Goal: Task Accomplishment & Management: Use online tool/utility

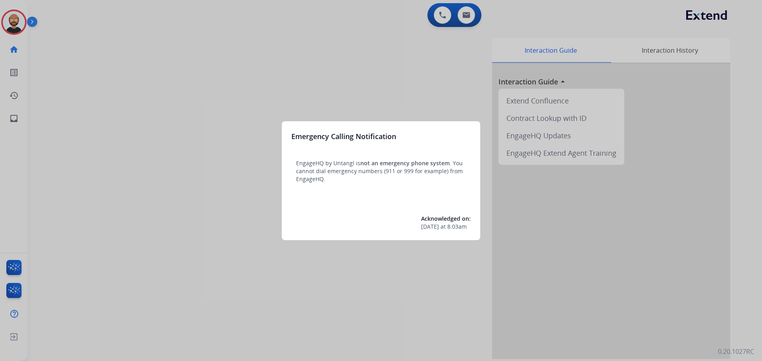
click at [195, 51] on div at bounding box center [381, 180] width 762 height 361
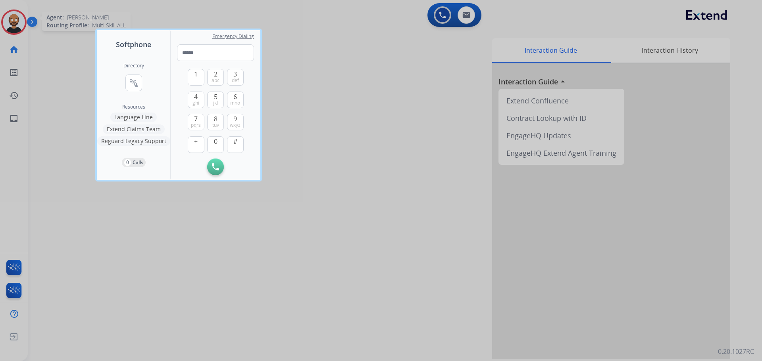
drag, startPoint x: 109, startPoint y: 247, endPoint x: 8, endPoint y: 10, distance: 257.9
click at [109, 246] on div at bounding box center [381, 180] width 762 height 361
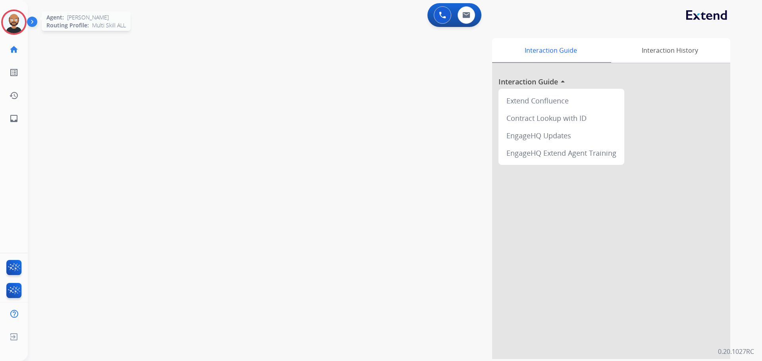
click at [10, 21] on img at bounding box center [14, 22] width 22 height 22
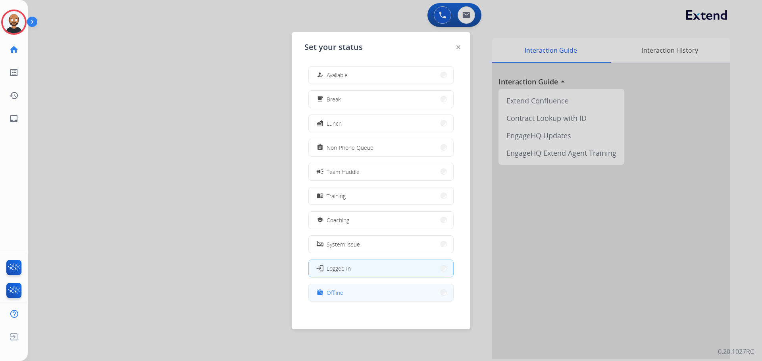
scroll to position [2, 0]
click at [360, 288] on button "work_off Offline" at bounding box center [381, 290] width 144 height 17
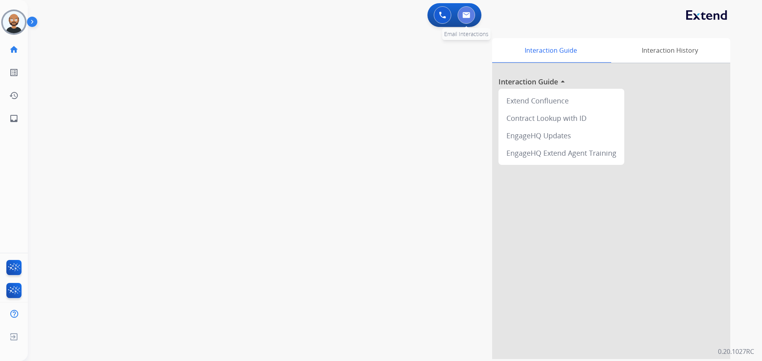
click at [465, 23] on button at bounding box center [465, 14] width 17 height 17
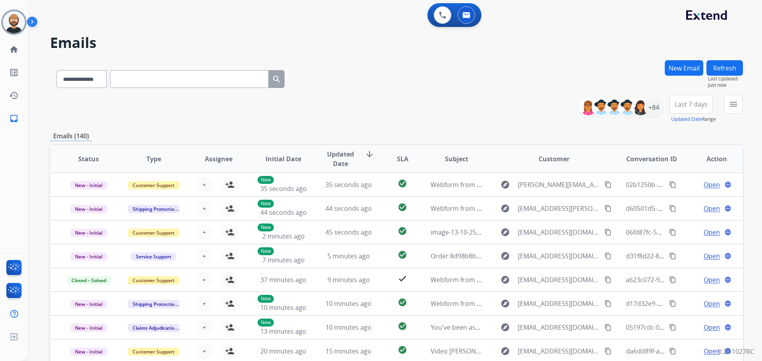
click at [684, 106] on span "Last 7 days" at bounding box center [690, 104] width 33 height 3
click at [689, 201] on div "Last 90 days" at bounding box center [688, 201] width 44 height 12
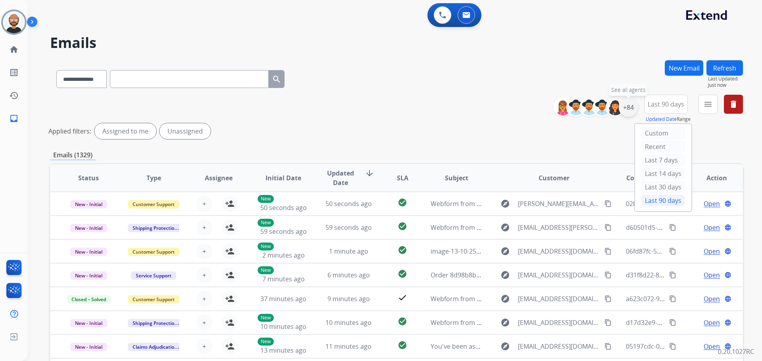
click at [631, 107] on div "+84" at bounding box center [627, 107] width 19 height 19
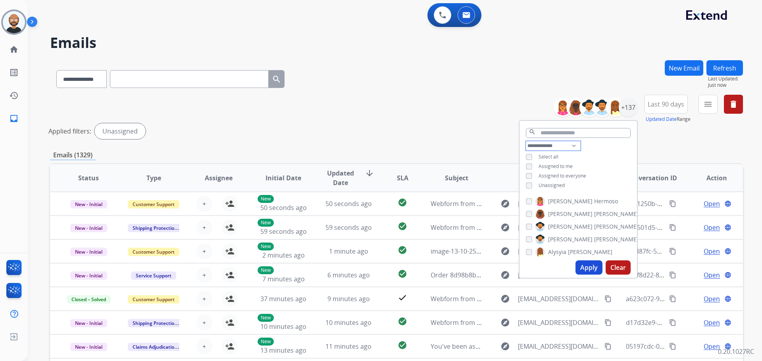
click at [539, 145] on select "**********" at bounding box center [553, 146] width 55 height 10
select select "**********"
click at [526, 141] on select "**********" at bounding box center [553, 146] width 55 height 10
click at [593, 265] on button "Apply" at bounding box center [588, 268] width 27 height 14
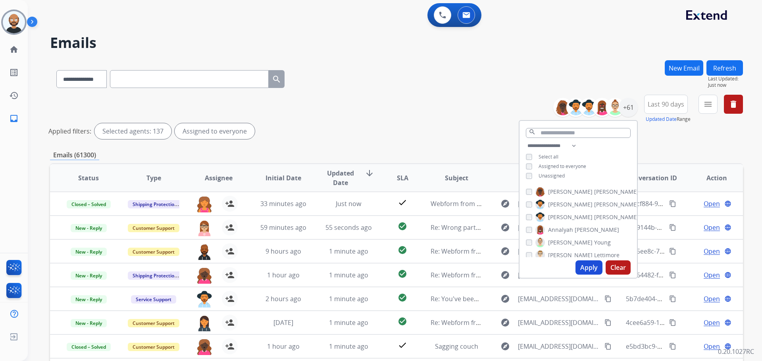
click at [468, 122] on div "**********" at bounding box center [396, 119] width 693 height 48
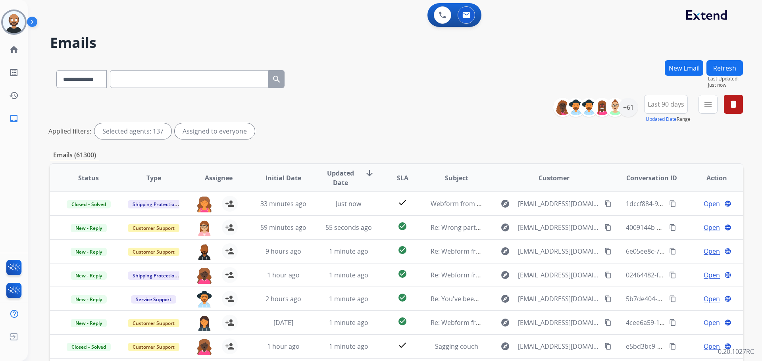
click at [698, 108] on div "**********" at bounding box center [651, 109] width 184 height 29
click at [700, 108] on button "menu" at bounding box center [707, 104] width 19 height 19
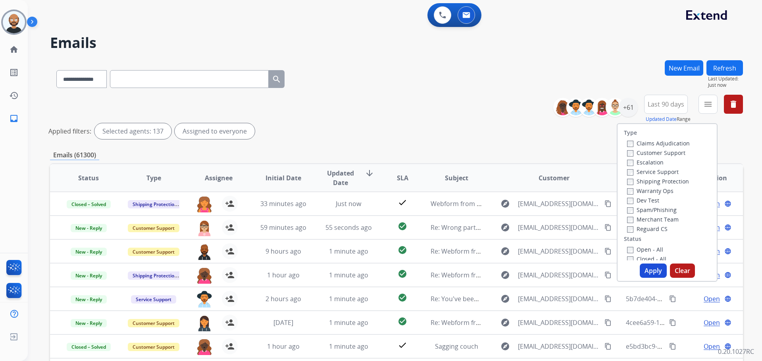
click at [650, 153] on label "Customer Support" at bounding box center [656, 153] width 58 height 8
click at [647, 180] on label "Shipping Protection" at bounding box center [658, 182] width 62 height 8
click at [639, 227] on label "Reguard CS" at bounding box center [647, 229] width 40 height 8
click at [651, 241] on label "New - Reply" at bounding box center [647, 239] width 41 height 8
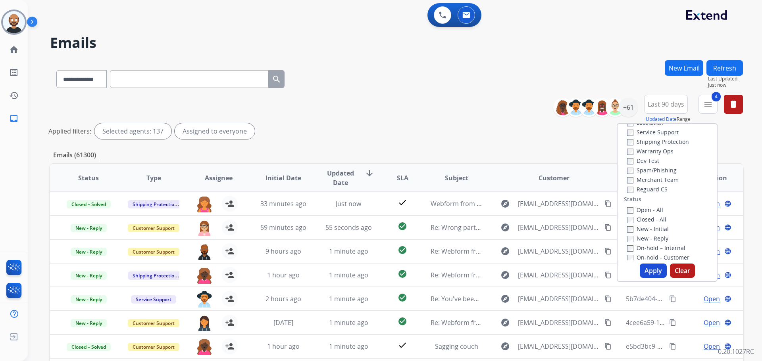
click at [649, 271] on button "Apply" at bounding box center [652, 271] width 27 height 14
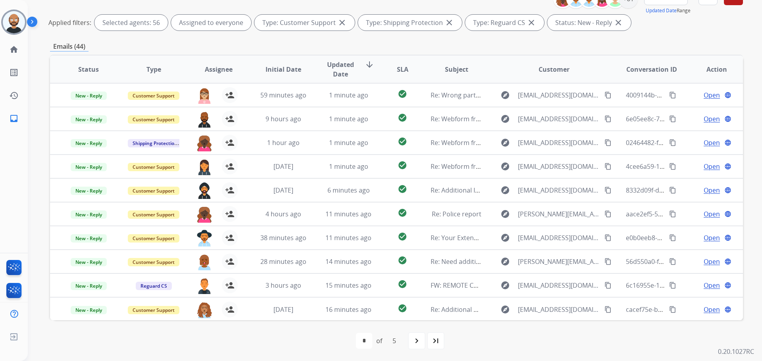
scroll to position [109, 0]
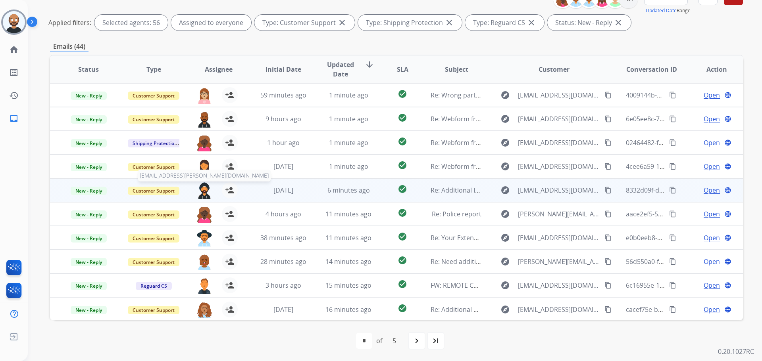
click at [205, 189] on img at bounding box center [204, 190] width 16 height 17
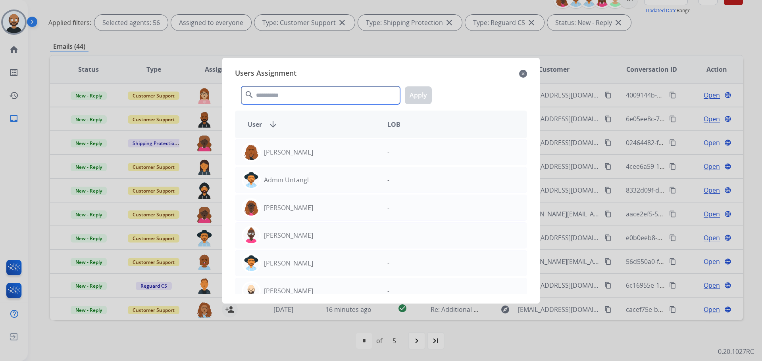
click at [279, 98] on input "text" at bounding box center [320, 95] width 159 height 18
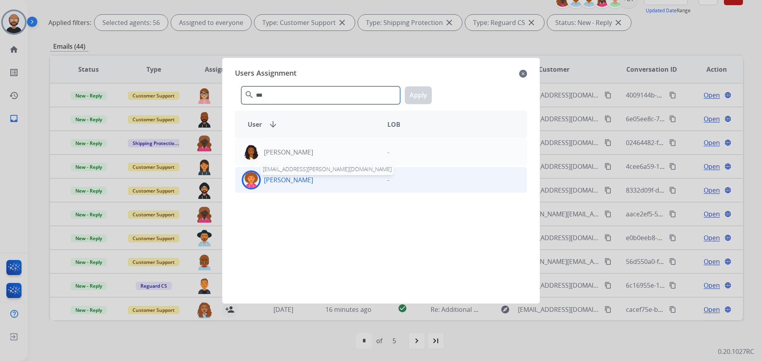
type input "***"
click at [293, 183] on p "[PERSON_NAME]" at bounding box center [288, 180] width 49 height 10
click at [424, 96] on button "Apply" at bounding box center [418, 95] width 27 height 18
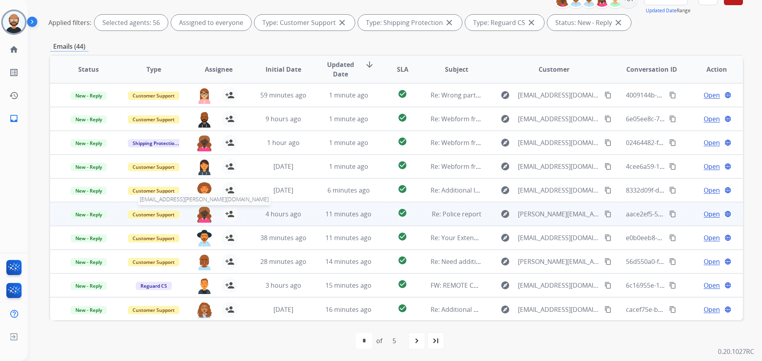
click at [202, 215] on img at bounding box center [204, 214] width 16 height 17
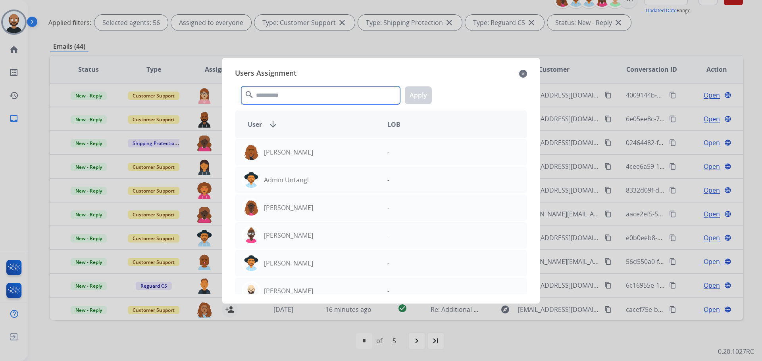
click at [293, 95] on input "text" at bounding box center [320, 95] width 159 height 18
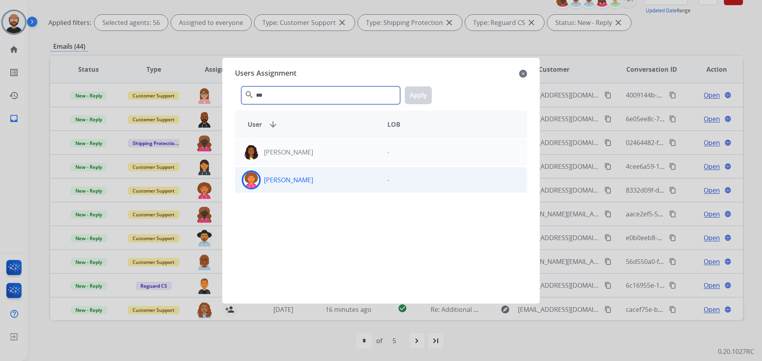
type input "***"
drag, startPoint x: 299, startPoint y: 175, endPoint x: 306, endPoint y: 173, distance: 6.5
click at [299, 175] on div "[PERSON_NAME]" at bounding box center [308, 180] width 146 height 19
click at [422, 98] on button "Apply" at bounding box center [418, 95] width 27 height 18
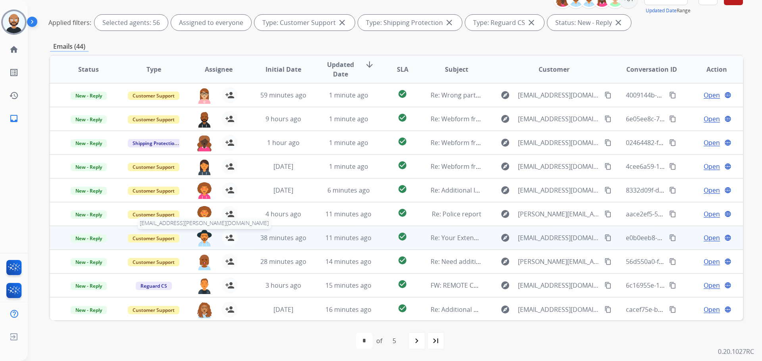
click at [203, 240] on img at bounding box center [204, 238] width 16 height 17
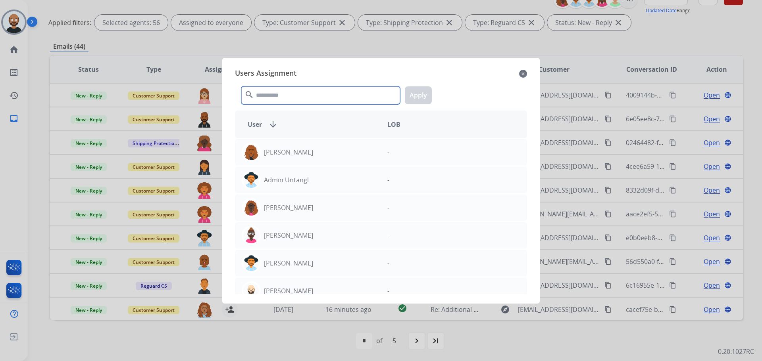
click at [315, 101] on input "text" at bounding box center [320, 95] width 159 height 18
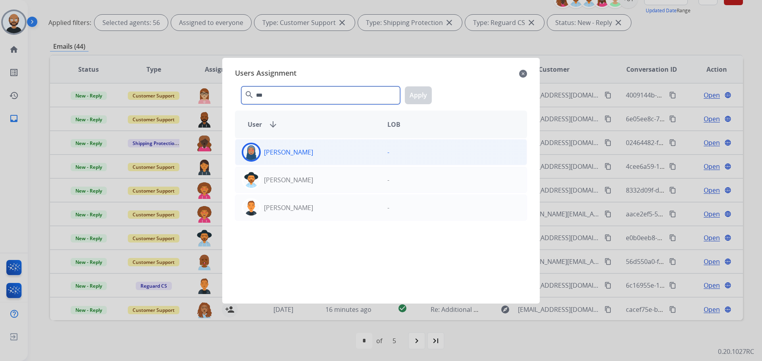
type input "***"
drag, startPoint x: 326, startPoint y: 157, endPoint x: 313, endPoint y: 114, distance: 45.4
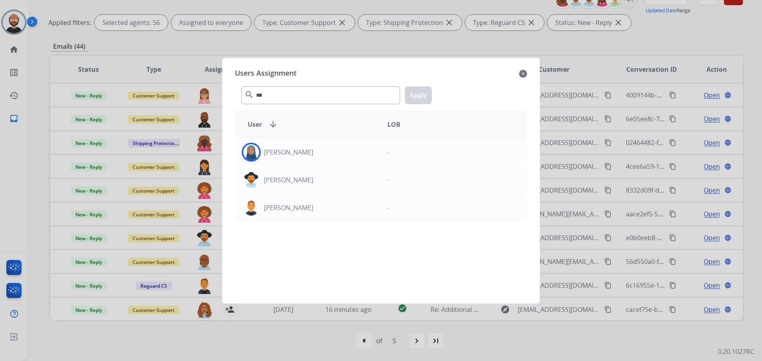
click at [326, 157] on div "[PERSON_NAME]" at bounding box center [308, 152] width 146 height 19
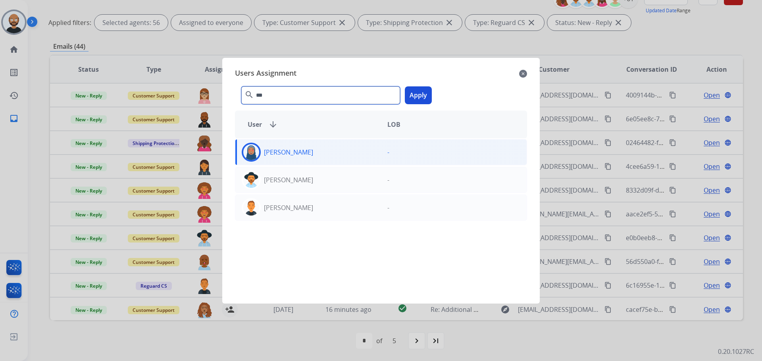
click at [309, 97] on input "***" at bounding box center [320, 95] width 159 height 18
click at [410, 95] on button "Apply" at bounding box center [418, 95] width 27 height 18
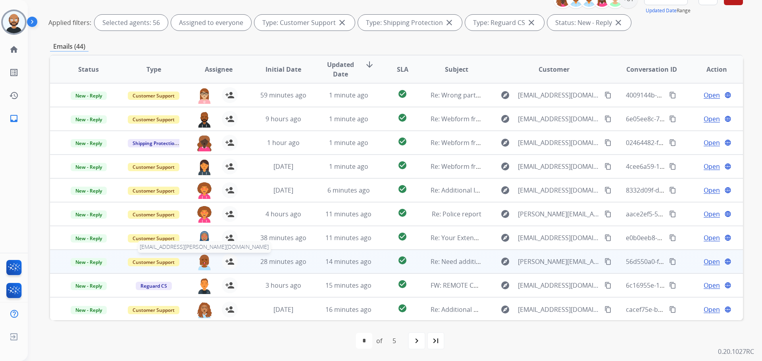
click at [201, 259] on img at bounding box center [204, 262] width 16 height 17
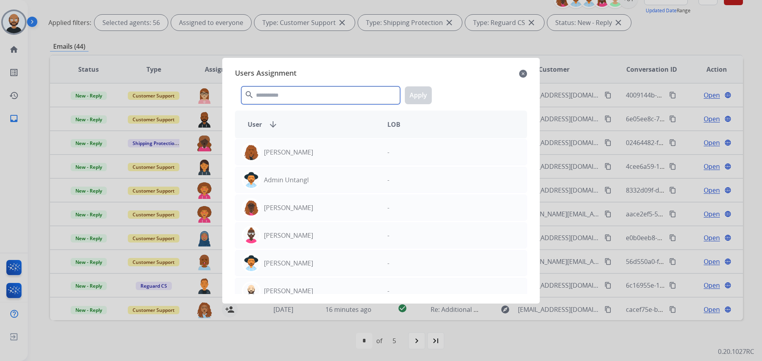
click at [318, 92] on input "text" at bounding box center [320, 95] width 159 height 18
paste input "***"
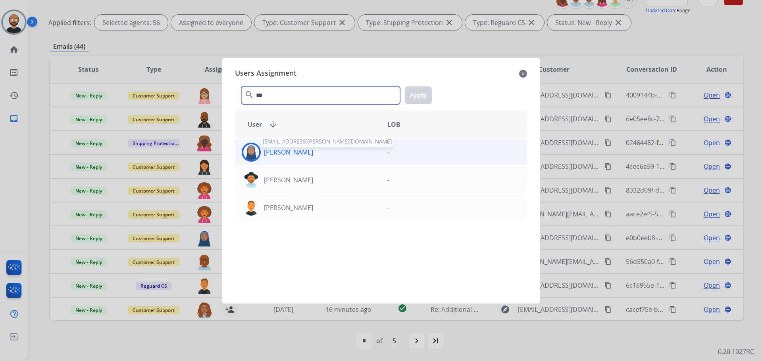
type input "***"
click at [300, 158] on div "[PERSON_NAME]" at bounding box center [308, 152] width 146 height 19
click at [425, 90] on button "Apply" at bounding box center [418, 95] width 27 height 18
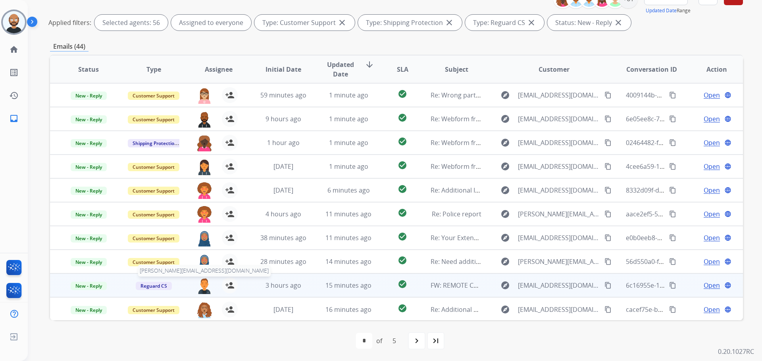
click at [200, 291] on img at bounding box center [204, 286] width 16 height 17
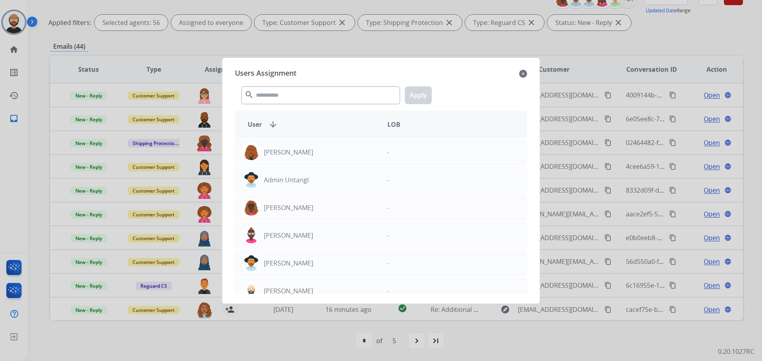
click at [524, 71] on mat-icon "close" at bounding box center [523, 74] width 8 height 10
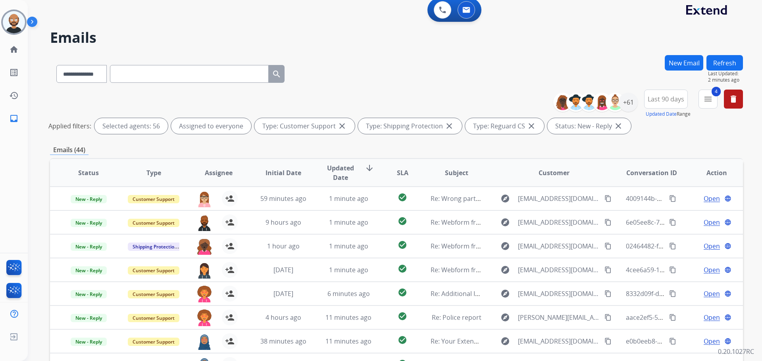
scroll to position [0, 0]
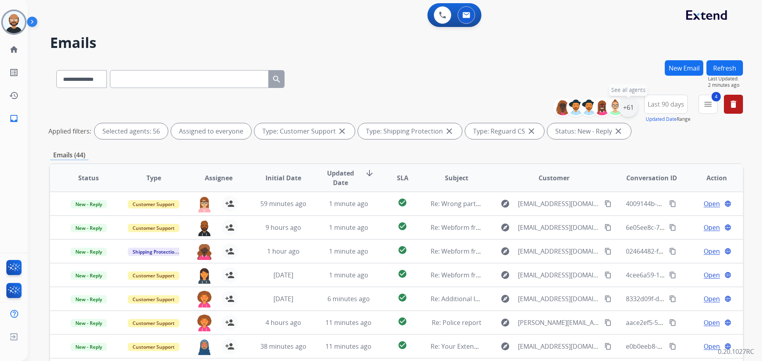
click at [631, 107] on div "+61" at bounding box center [627, 107] width 19 height 19
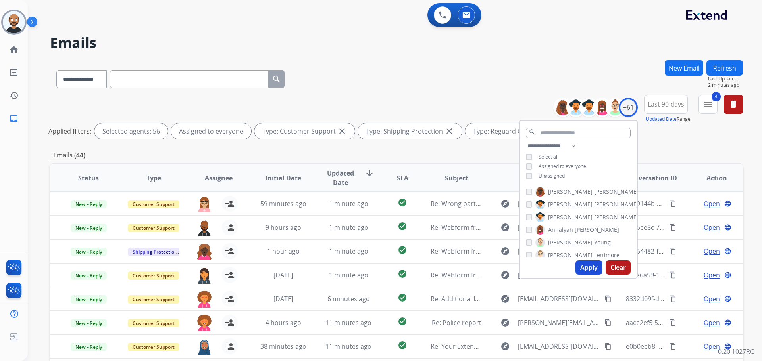
click at [585, 267] on button "Apply" at bounding box center [588, 268] width 27 height 14
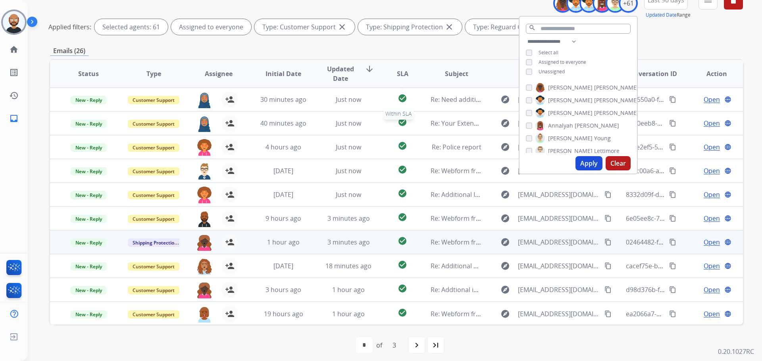
scroll to position [109, 0]
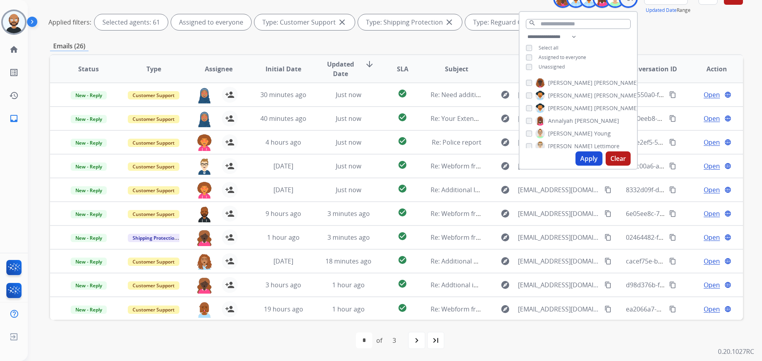
click at [261, 349] on div "first_page navigate_before * * * of 3 navigate_next last_page" at bounding box center [396, 340] width 693 height 41
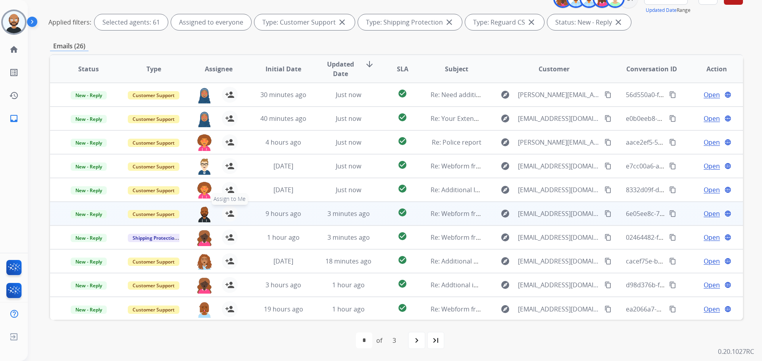
scroll to position [1, 0]
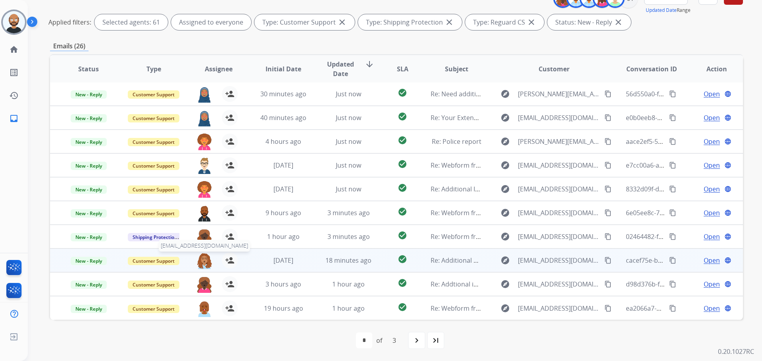
click at [205, 262] on img at bounding box center [204, 261] width 16 height 17
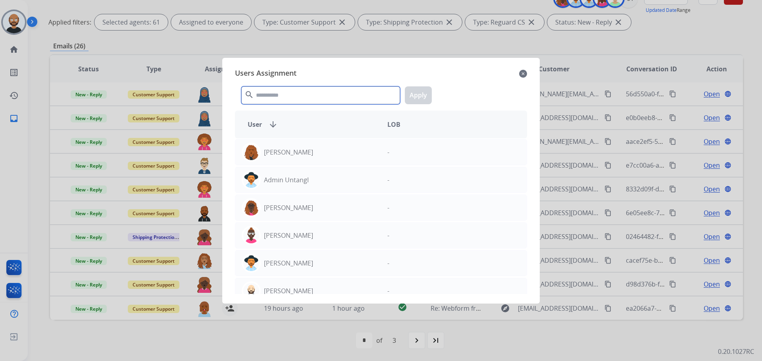
click at [280, 94] on input "text" at bounding box center [320, 95] width 159 height 18
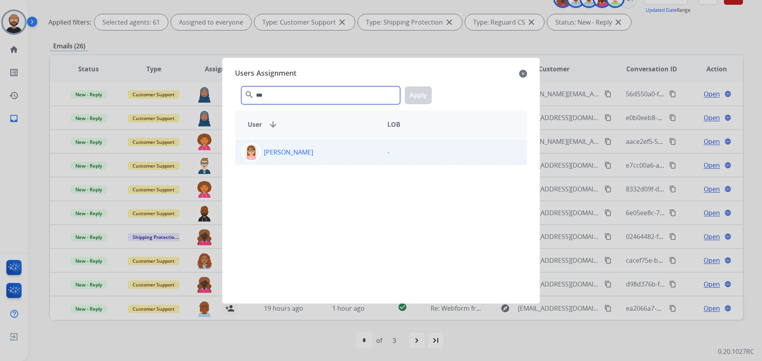
type input "***"
click at [292, 158] on div "[PERSON_NAME]" at bounding box center [308, 152] width 146 height 19
click at [423, 98] on button "Apply" at bounding box center [418, 95] width 27 height 18
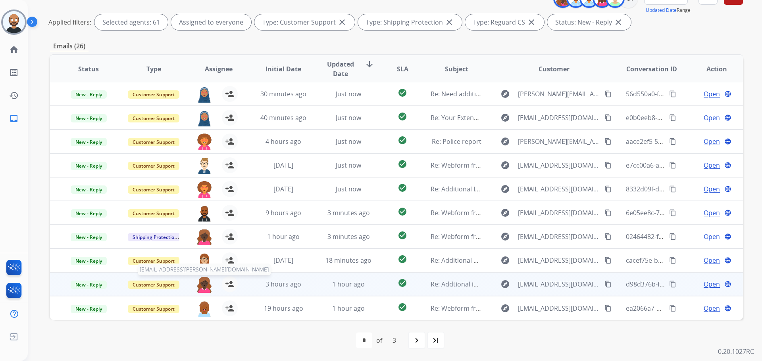
click at [201, 289] on img at bounding box center [204, 284] width 16 height 17
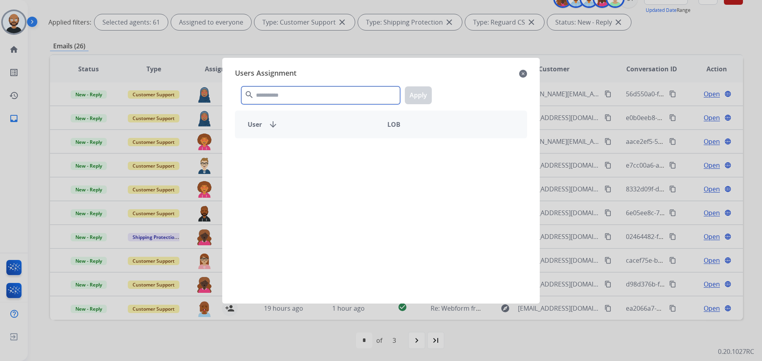
click at [294, 92] on input "text" at bounding box center [320, 95] width 159 height 18
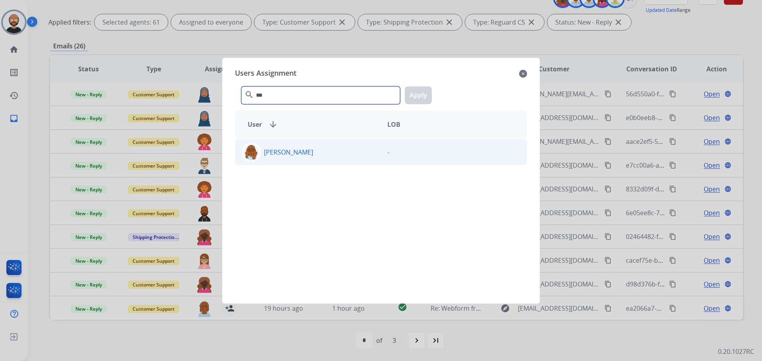
type input "***"
click at [299, 153] on div "[PERSON_NAME]" at bounding box center [308, 152] width 146 height 19
click at [418, 93] on button "Apply" at bounding box center [418, 95] width 27 height 18
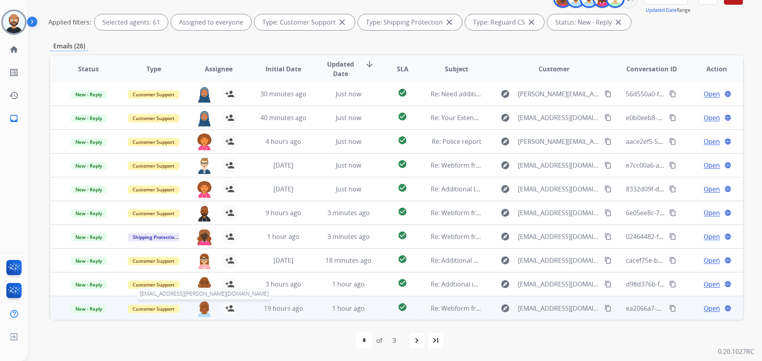
click at [198, 310] on img at bounding box center [204, 309] width 16 height 17
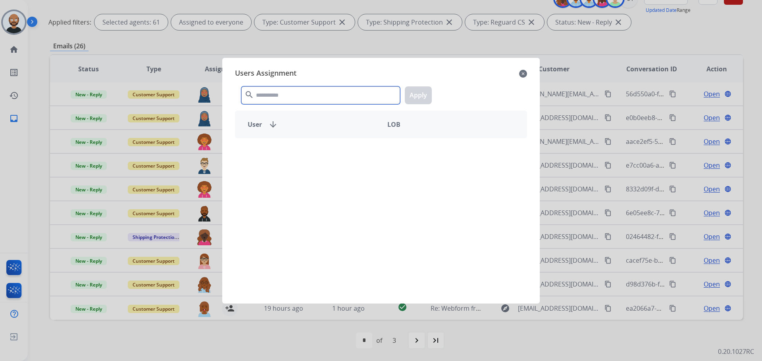
click at [281, 91] on input "text" at bounding box center [320, 95] width 159 height 18
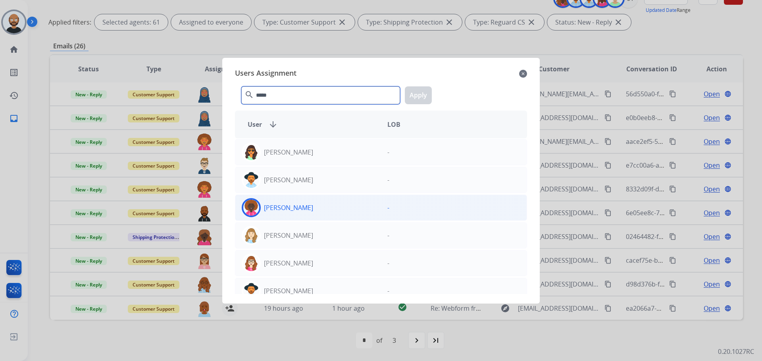
type input "*****"
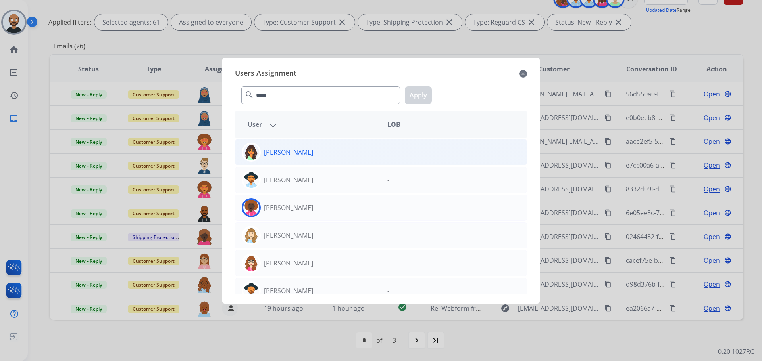
drag, startPoint x: 348, startPoint y: 209, endPoint x: 377, endPoint y: 155, distance: 61.6
click at [348, 210] on div "[PERSON_NAME]" at bounding box center [308, 207] width 146 height 19
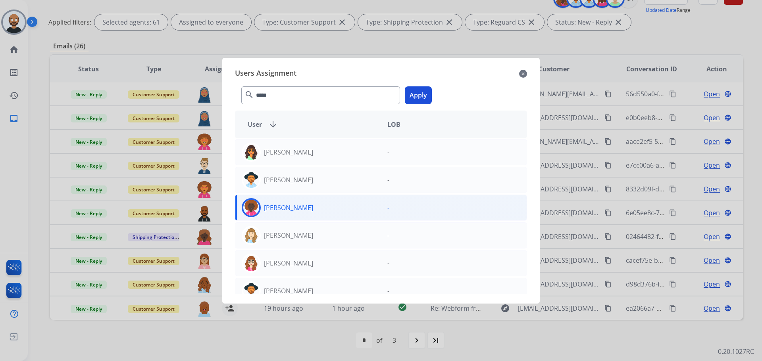
click at [409, 95] on button "Apply" at bounding box center [418, 95] width 27 height 18
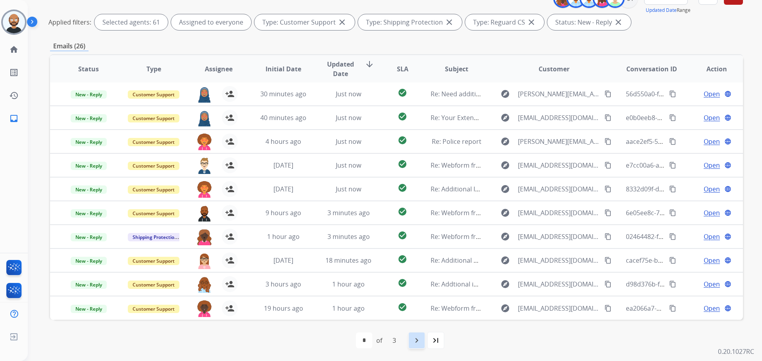
click at [421, 341] on mat-icon "navigate_next" at bounding box center [417, 341] width 10 height 10
select select "*"
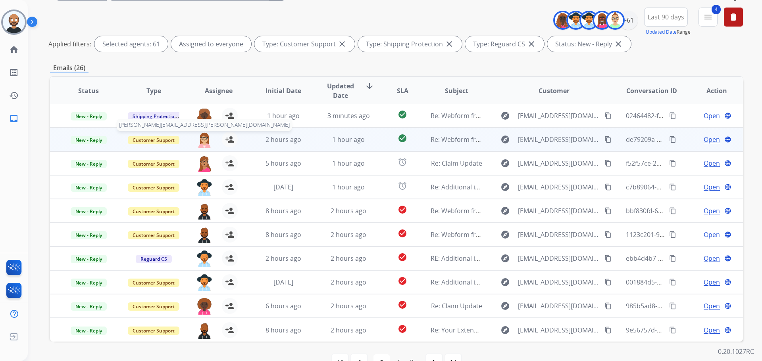
scroll to position [109, 0]
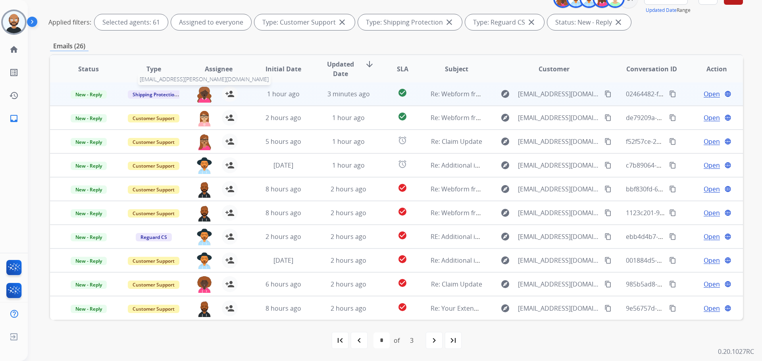
click at [204, 92] on img at bounding box center [204, 94] width 16 height 17
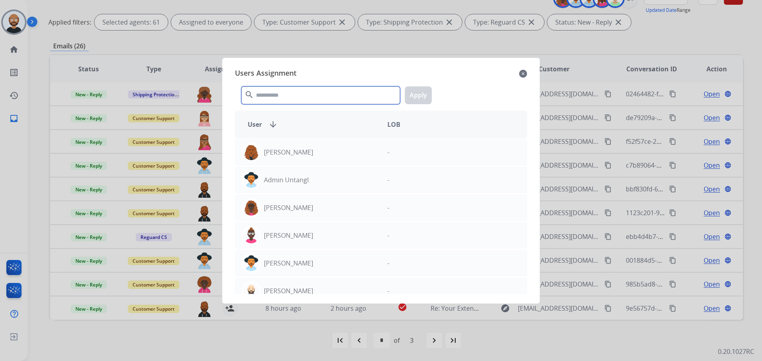
click at [296, 93] on input "text" at bounding box center [320, 95] width 159 height 18
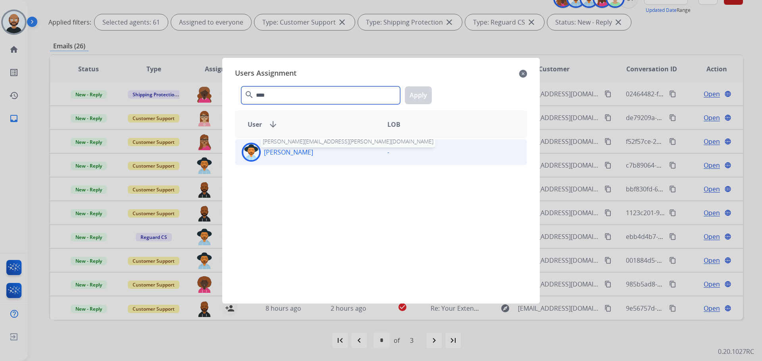
type input "****"
click at [301, 155] on p "[PERSON_NAME]" at bounding box center [288, 153] width 49 height 10
click at [421, 98] on button "Apply" at bounding box center [418, 95] width 27 height 18
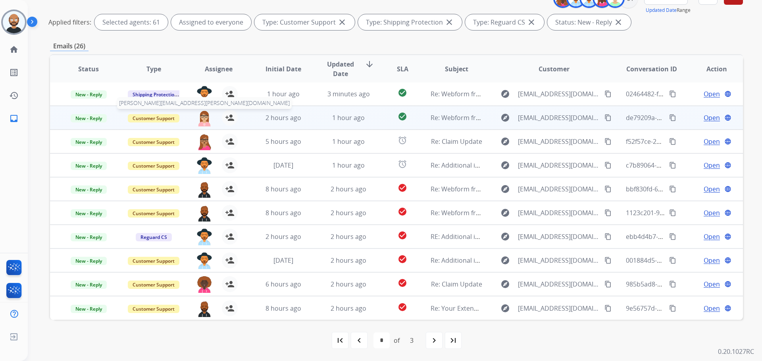
click at [205, 118] on img at bounding box center [204, 118] width 16 height 17
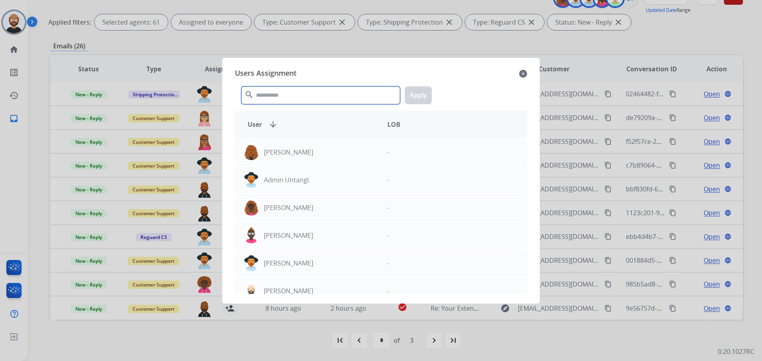
click at [309, 93] on input "text" at bounding box center [320, 95] width 159 height 18
type input "*"
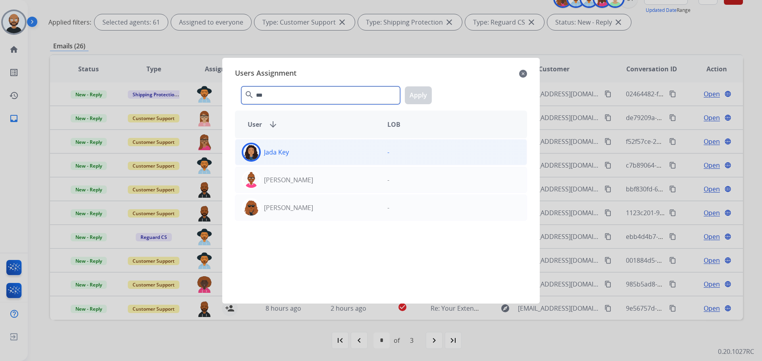
type input "***"
click at [313, 157] on div "Jada Key" at bounding box center [308, 152] width 146 height 19
click at [413, 99] on button "Apply" at bounding box center [418, 95] width 27 height 18
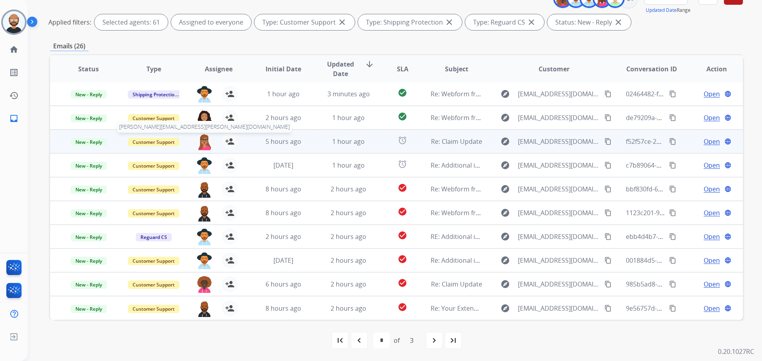
click at [201, 139] on img at bounding box center [204, 142] width 16 height 17
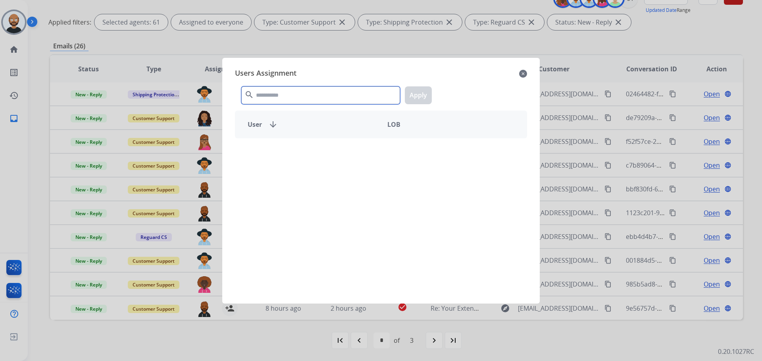
click at [293, 94] on input "text" at bounding box center [320, 95] width 159 height 18
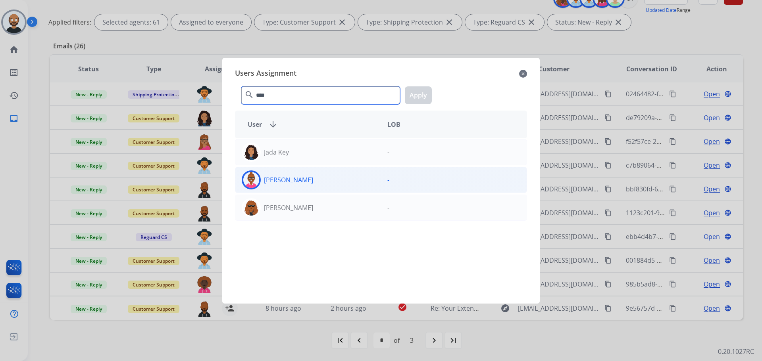
type input "****"
click at [311, 179] on div "[PERSON_NAME]" at bounding box center [308, 180] width 146 height 19
click at [412, 103] on button "Apply" at bounding box center [418, 95] width 27 height 18
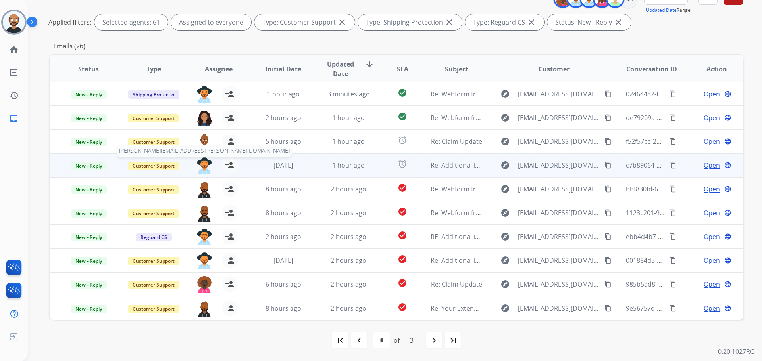
click at [201, 160] on img at bounding box center [204, 165] width 16 height 17
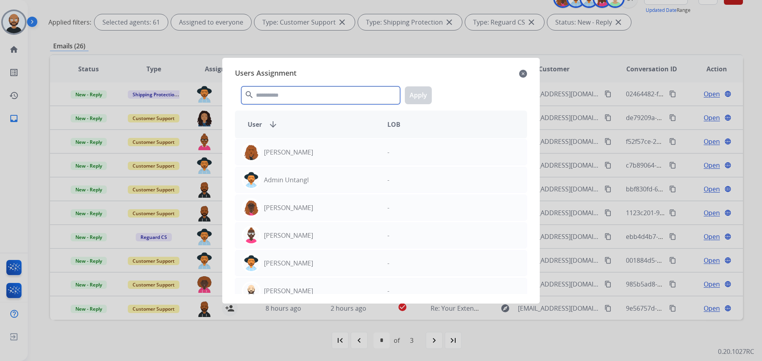
click at [317, 90] on input "text" at bounding box center [320, 95] width 159 height 18
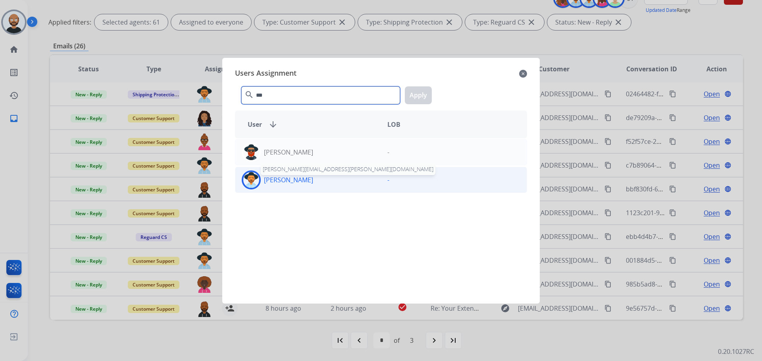
type input "***"
click at [301, 175] on p "[PERSON_NAME]" at bounding box center [288, 180] width 49 height 10
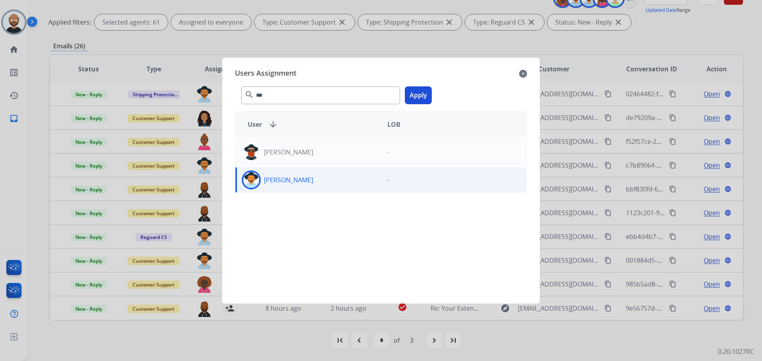
click at [412, 94] on button "Apply" at bounding box center [418, 95] width 27 height 18
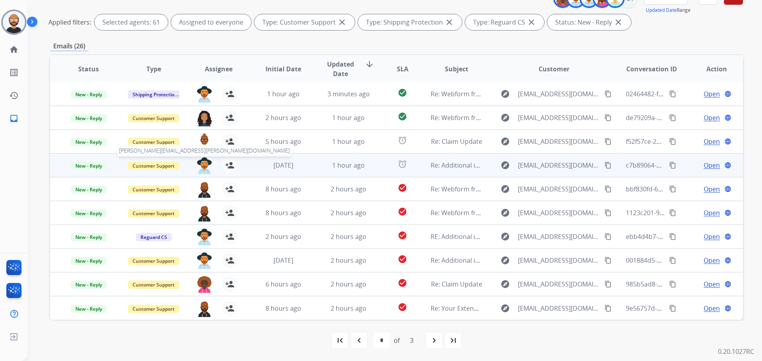
click at [203, 166] on img at bounding box center [204, 165] width 16 height 17
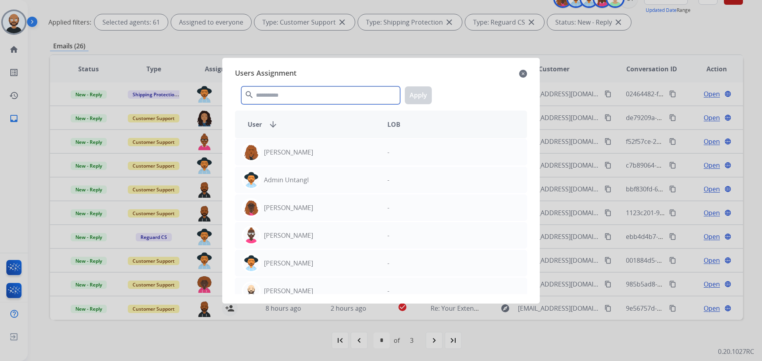
click at [323, 93] on input "text" at bounding box center [320, 95] width 159 height 18
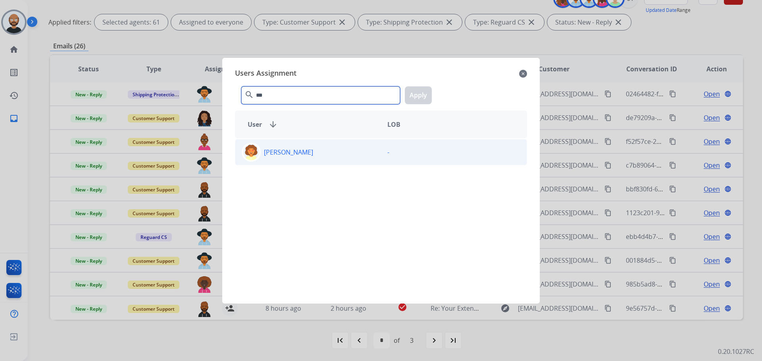
type input "***"
click at [319, 160] on div "[PERSON_NAME]" at bounding box center [308, 152] width 146 height 19
click at [415, 93] on button "Apply" at bounding box center [418, 95] width 27 height 18
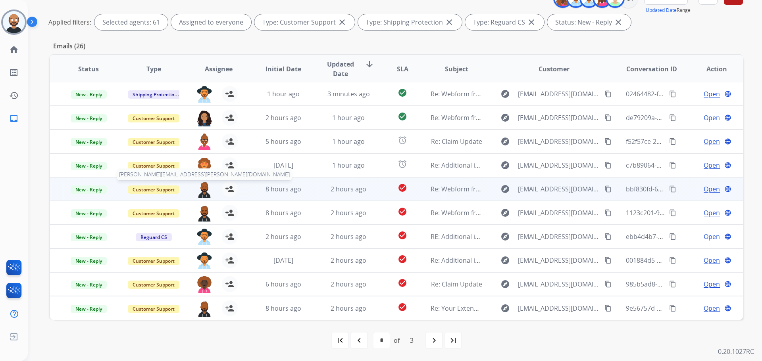
click at [202, 194] on img at bounding box center [204, 189] width 16 height 17
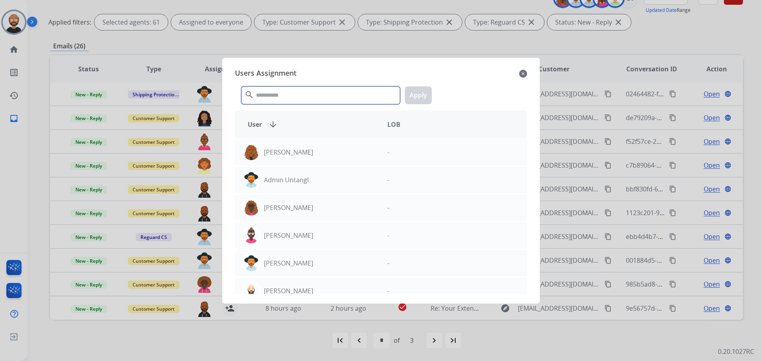
click at [293, 92] on input "text" at bounding box center [320, 95] width 159 height 18
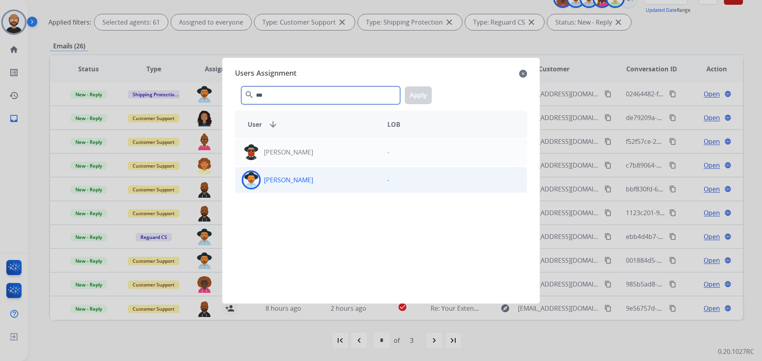
type input "***"
click at [304, 181] on p "[PERSON_NAME]" at bounding box center [288, 180] width 49 height 10
click at [413, 90] on button "Apply" at bounding box center [418, 95] width 27 height 18
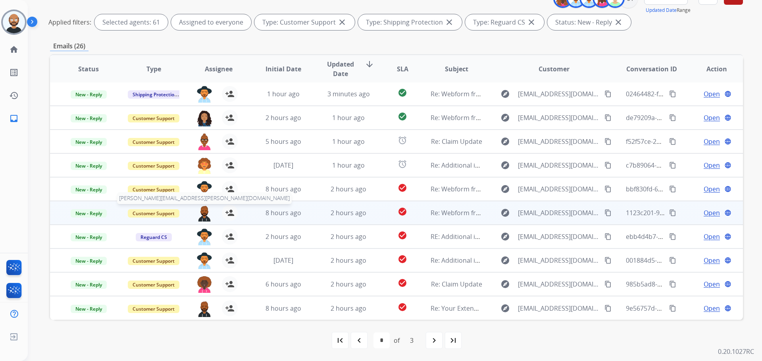
click at [203, 218] on img at bounding box center [204, 213] width 16 height 17
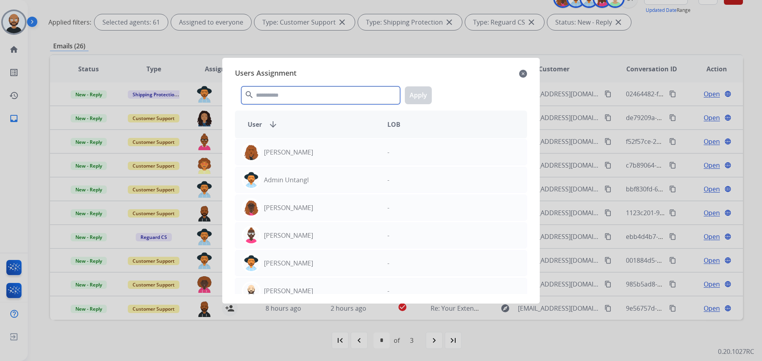
click at [286, 94] on input "text" at bounding box center [320, 95] width 159 height 18
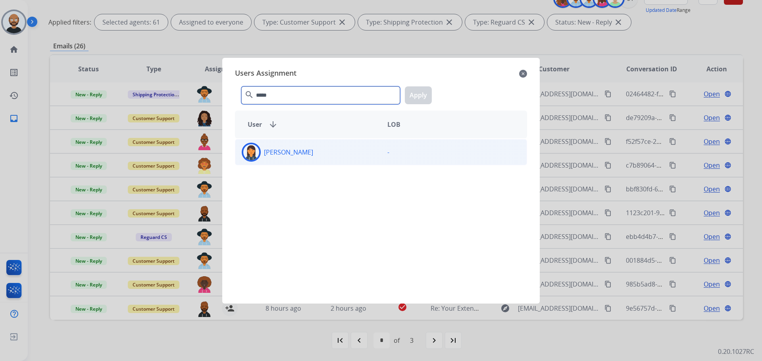
type input "*****"
click at [308, 161] on div "[PERSON_NAME]" at bounding box center [308, 152] width 146 height 19
click at [426, 96] on button "Apply" at bounding box center [418, 95] width 27 height 18
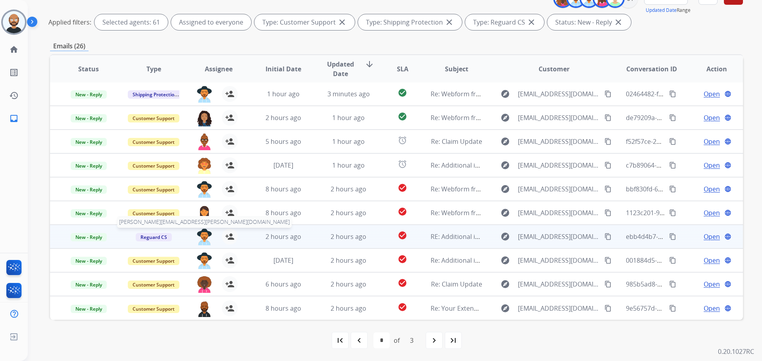
click at [206, 234] on img at bounding box center [204, 237] width 16 height 17
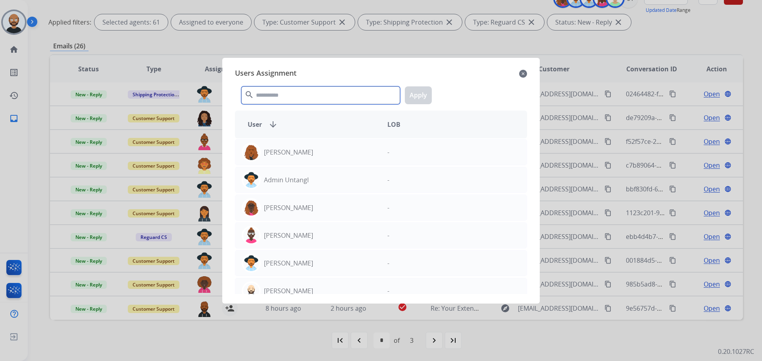
click at [284, 96] on input "text" at bounding box center [320, 95] width 159 height 18
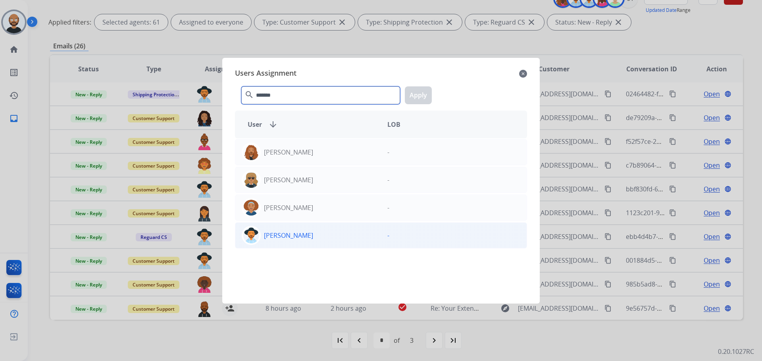
type input "*******"
click at [298, 234] on p "[PERSON_NAME]" at bounding box center [288, 236] width 49 height 10
click at [417, 98] on button "Apply" at bounding box center [418, 95] width 27 height 18
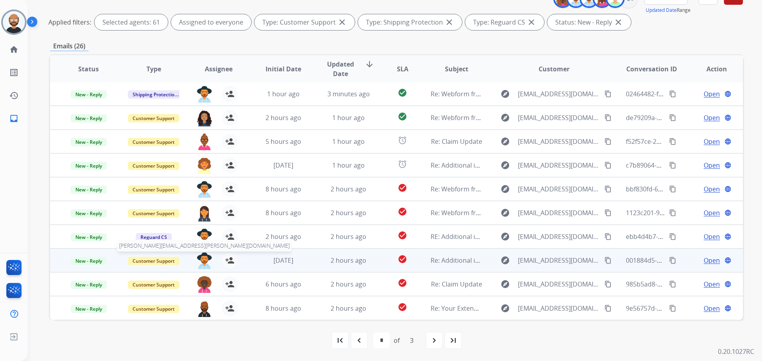
click at [202, 262] on img at bounding box center [204, 261] width 16 height 17
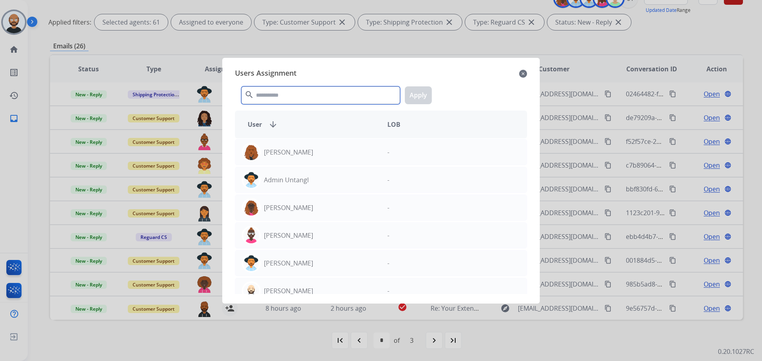
click at [319, 97] on input "text" at bounding box center [320, 95] width 159 height 18
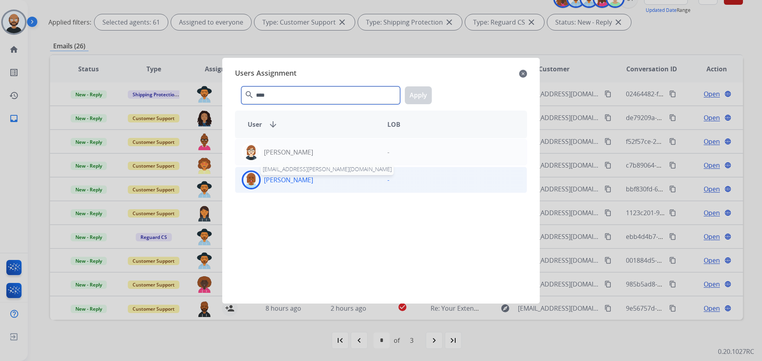
type input "****"
click at [311, 181] on p "[PERSON_NAME]" at bounding box center [288, 180] width 49 height 10
click at [422, 97] on button "Apply" at bounding box center [418, 95] width 27 height 18
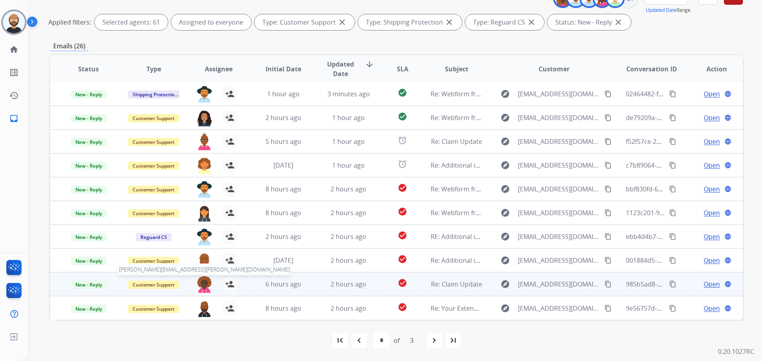
click at [205, 286] on img at bounding box center [204, 284] width 16 height 17
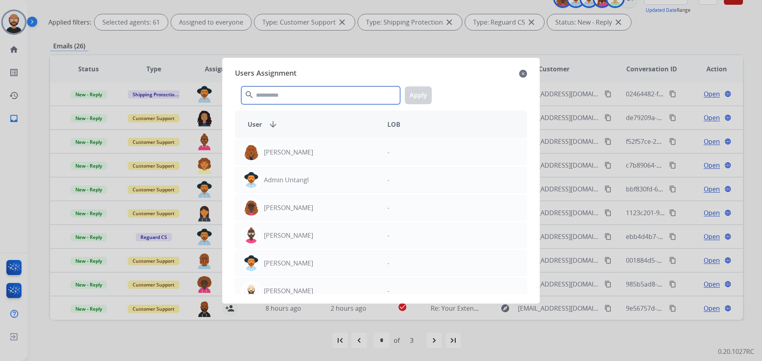
click at [302, 95] on input "text" at bounding box center [320, 95] width 159 height 18
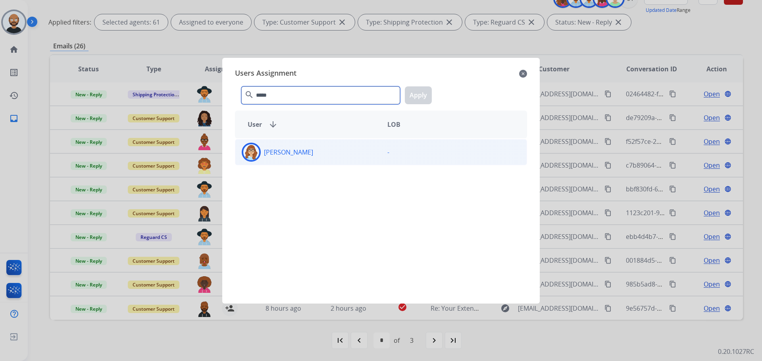
type input "*****"
click at [295, 148] on p "[PERSON_NAME]" at bounding box center [288, 153] width 49 height 10
click at [422, 102] on button "Apply" at bounding box center [418, 95] width 27 height 18
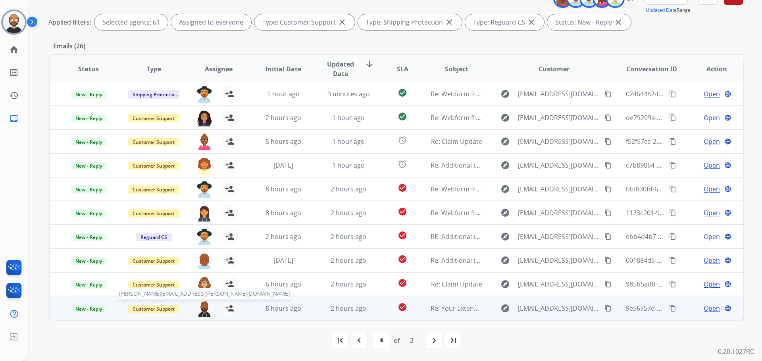
click at [203, 311] on img at bounding box center [204, 309] width 16 height 17
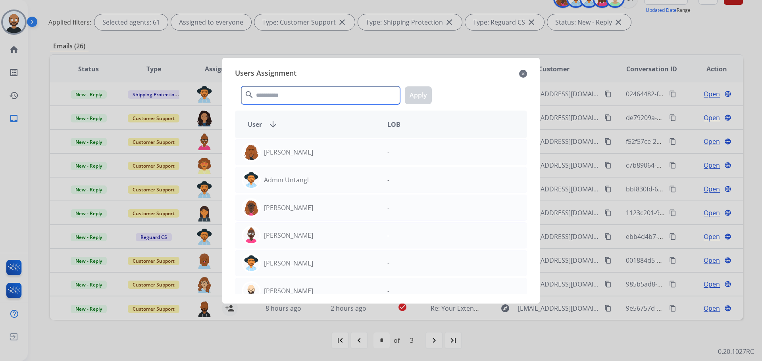
click at [307, 94] on input "text" at bounding box center [320, 95] width 159 height 18
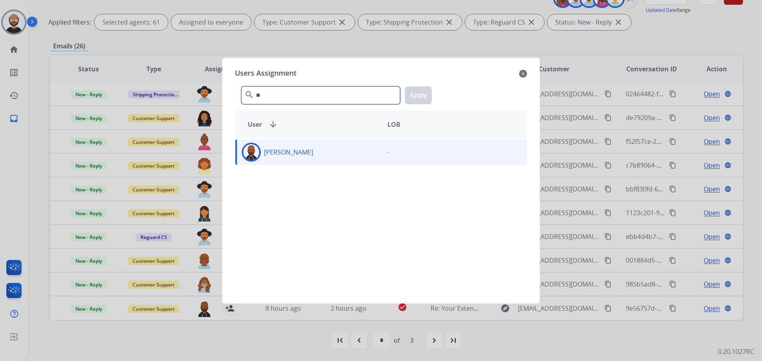
type input "*"
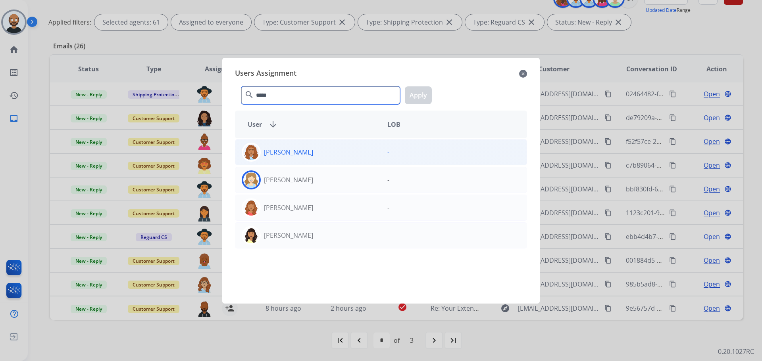
type input "*****"
click at [318, 152] on div "[PERSON_NAME]" at bounding box center [308, 152] width 146 height 19
click at [419, 94] on button "Apply" at bounding box center [418, 95] width 27 height 18
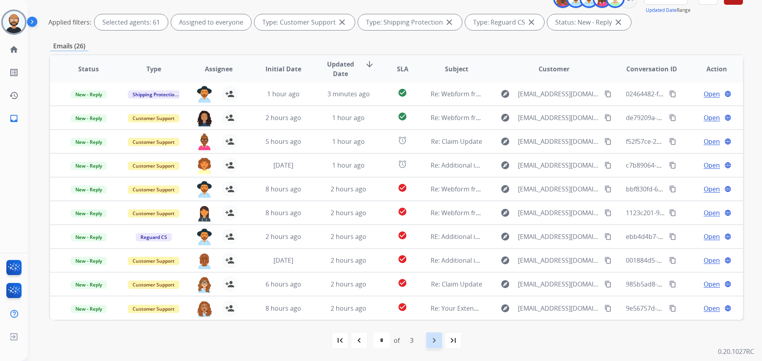
click at [437, 340] on mat-icon "navigate_next" at bounding box center [434, 341] width 10 height 10
select select "*"
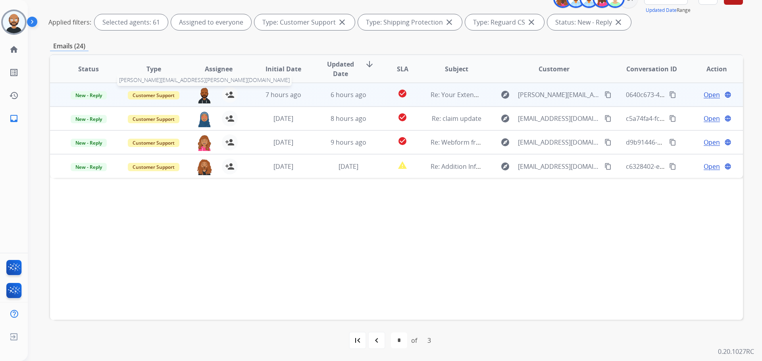
click at [205, 94] on img at bounding box center [204, 95] width 16 height 17
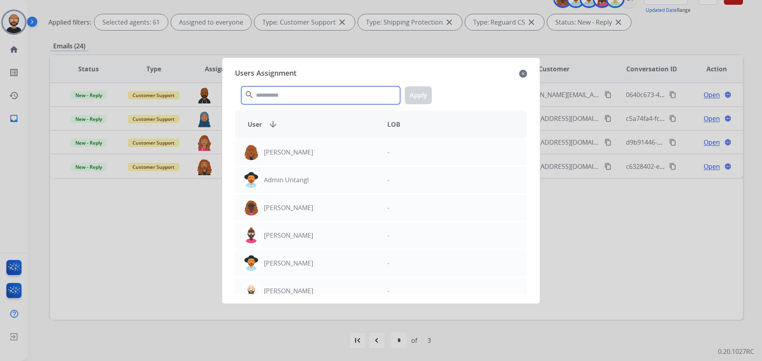
click at [279, 96] on input "text" at bounding box center [320, 95] width 159 height 18
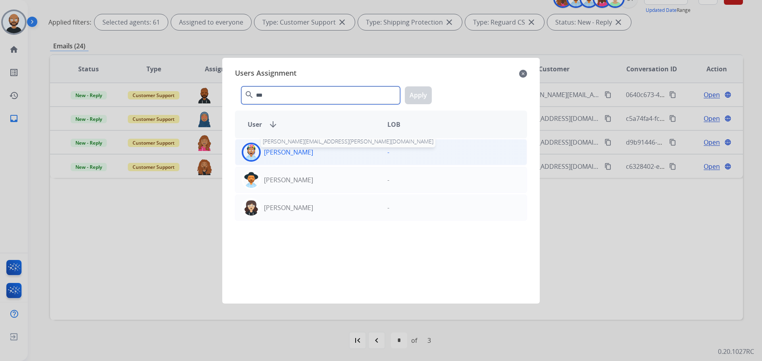
type input "***"
click at [294, 156] on p "[PERSON_NAME]" at bounding box center [288, 153] width 49 height 10
click at [424, 94] on button "Apply" at bounding box center [418, 95] width 27 height 18
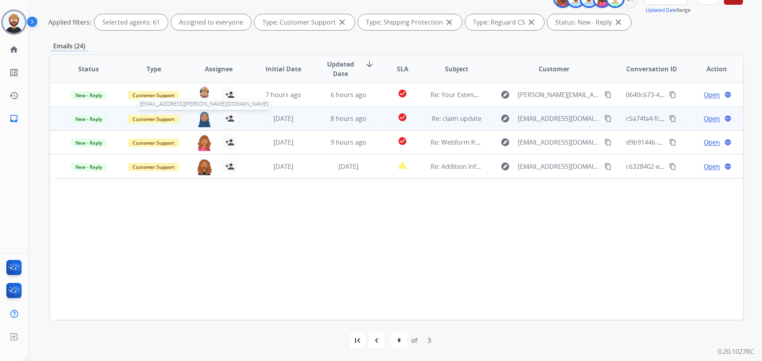
click at [201, 123] on img at bounding box center [204, 119] width 16 height 17
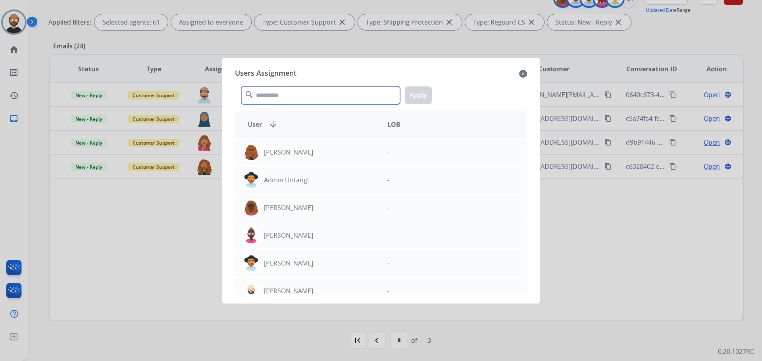
click at [298, 96] on input "text" at bounding box center [320, 95] width 159 height 18
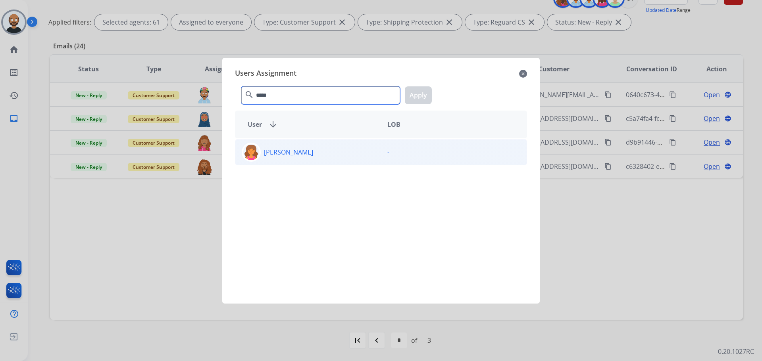
type input "*****"
click at [312, 147] on div "[PERSON_NAME]" at bounding box center [308, 152] width 146 height 19
click at [418, 99] on button "Apply" at bounding box center [418, 95] width 27 height 18
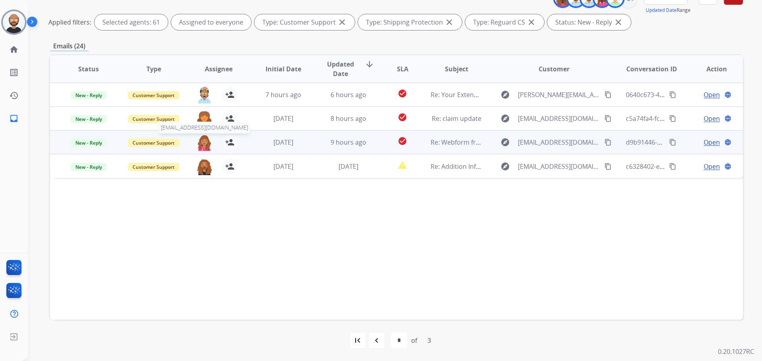
click at [201, 149] on img at bounding box center [204, 142] width 16 height 17
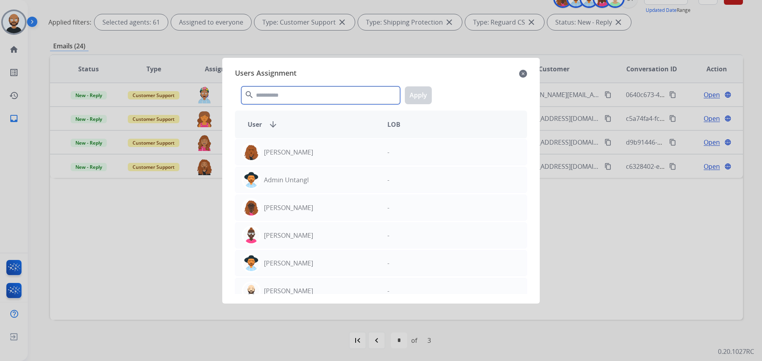
click at [305, 94] on input "text" at bounding box center [320, 95] width 159 height 18
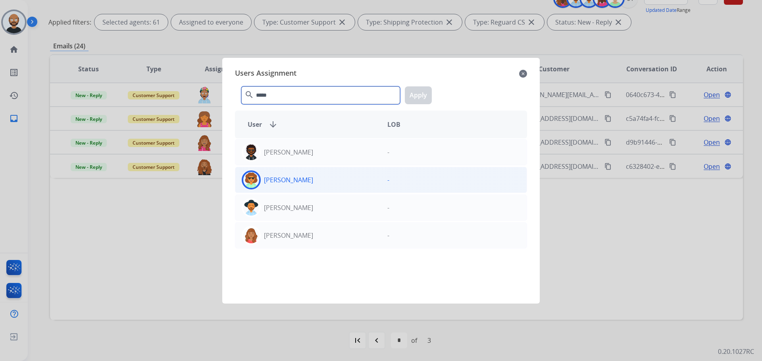
type input "*****"
click at [323, 182] on div "[PERSON_NAME]" at bounding box center [308, 180] width 146 height 19
click at [413, 98] on button "Apply" at bounding box center [418, 95] width 27 height 18
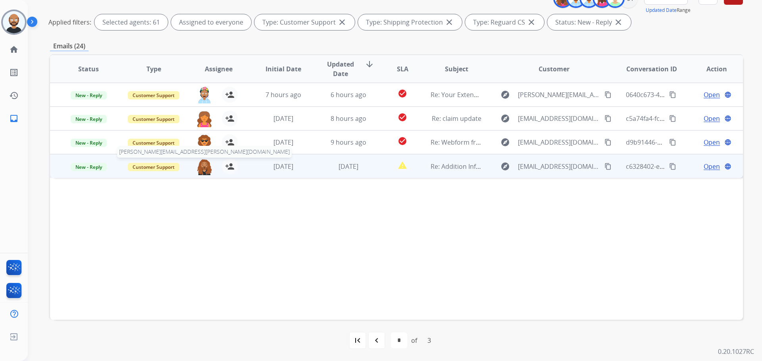
click at [201, 171] on img at bounding box center [204, 167] width 16 height 17
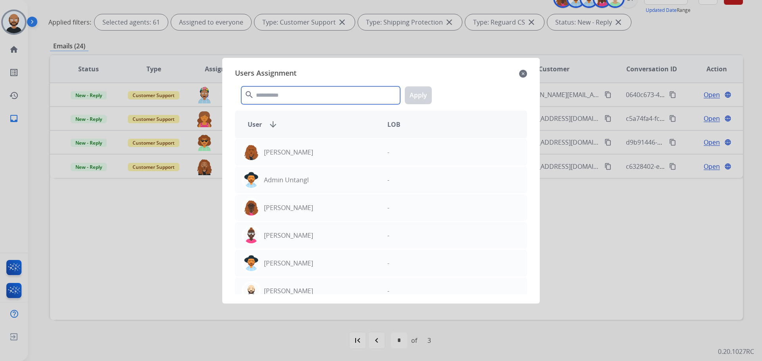
click at [323, 95] on input "text" at bounding box center [320, 95] width 159 height 18
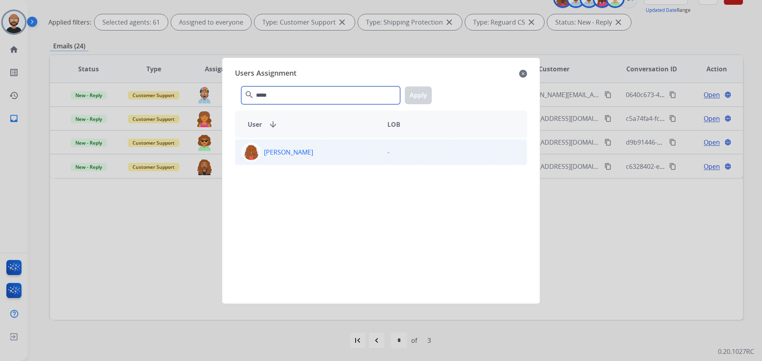
type input "*****"
click at [323, 163] on div "[PERSON_NAME] -" at bounding box center [381, 152] width 292 height 26
click at [420, 96] on button "Apply" at bounding box center [418, 95] width 27 height 18
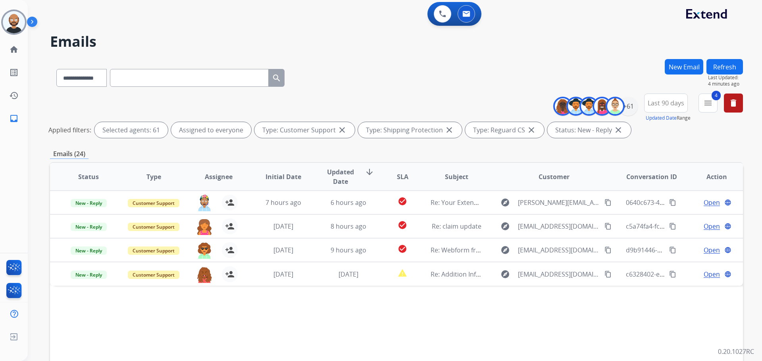
scroll to position [0, 0]
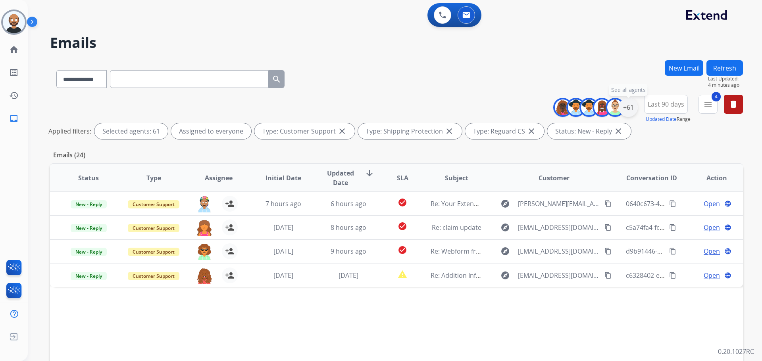
click at [630, 103] on div "+61" at bounding box center [627, 107] width 19 height 19
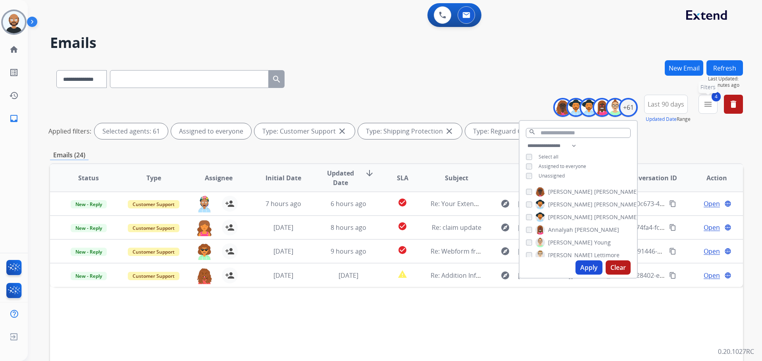
click at [706, 108] on mat-icon "menu" at bounding box center [708, 105] width 10 height 10
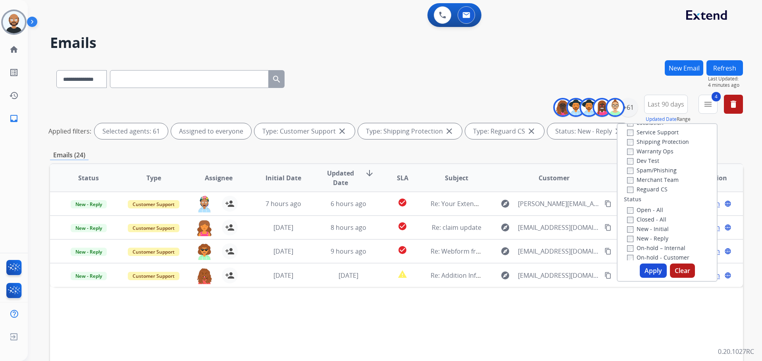
click at [641, 235] on div "New - Reply" at bounding box center [668, 239] width 83 height 10
click at [641, 236] on label "New - Reply" at bounding box center [647, 239] width 41 height 8
click at [642, 231] on label "New - Initial" at bounding box center [648, 229] width 42 height 8
click at [647, 272] on button "Apply" at bounding box center [652, 271] width 27 height 14
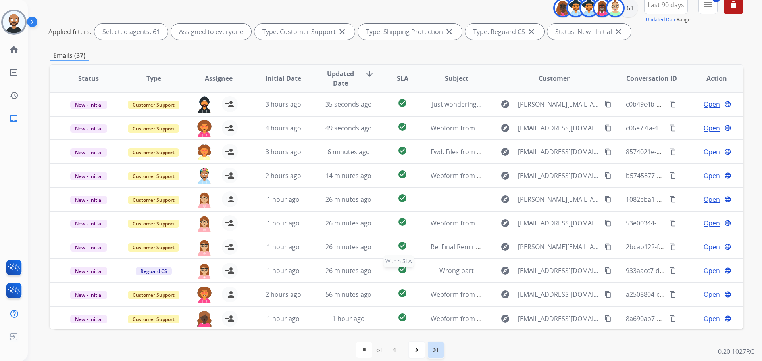
scroll to position [109, 0]
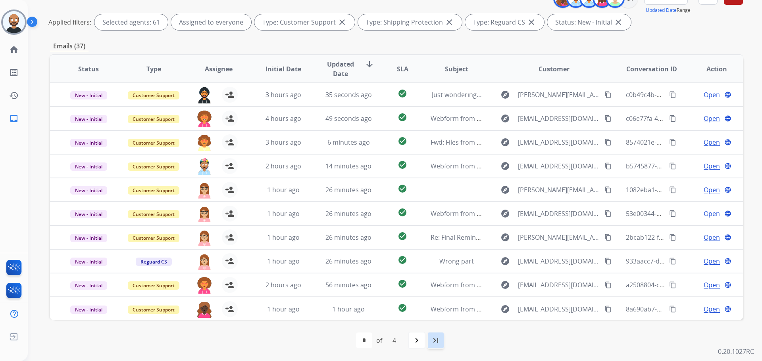
click at [436, 340] on mat-icon "last_page" at bounding box center [436, 341] width 10 height 10
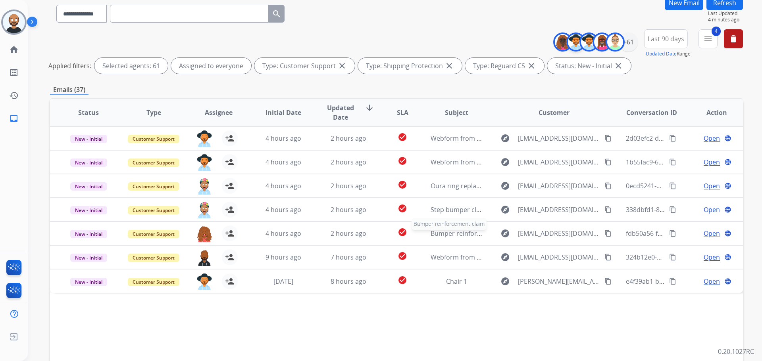
scroll to position [0, 0]
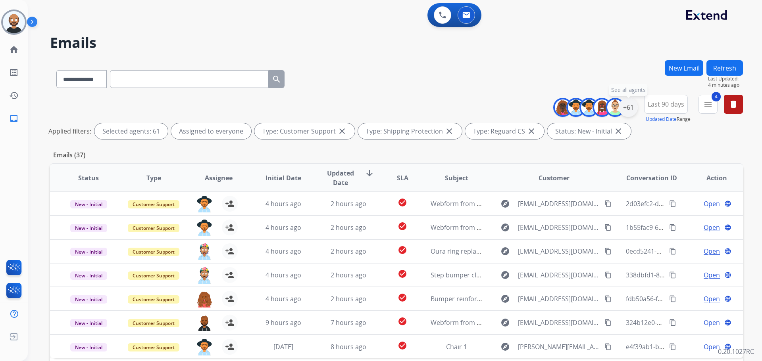
click at [632, 109] on div "+61" at bounding box center [627, 107] width 19 height 19
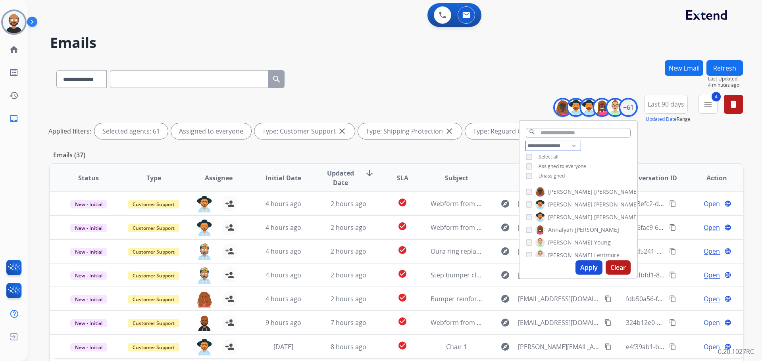
click at [553, 144] on select "**********" at bounding box center [553, 146] width 55 height 10
select select "***"
click at [526, 141] on select "**********" at bounding box center [553, 146] width 55 height 10
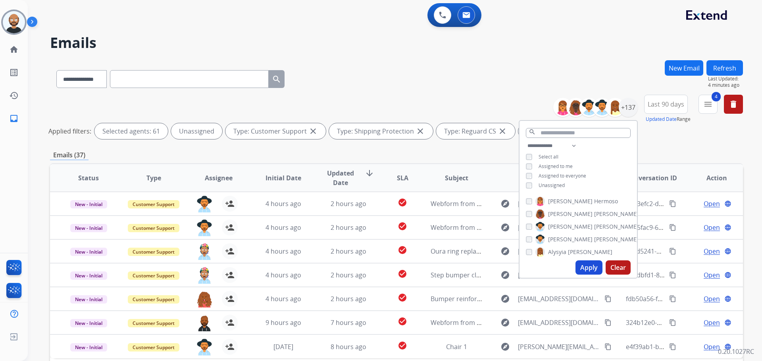
click at [583, 269] on button "Apply" at bounding box center [588, 268] width 27 height 14
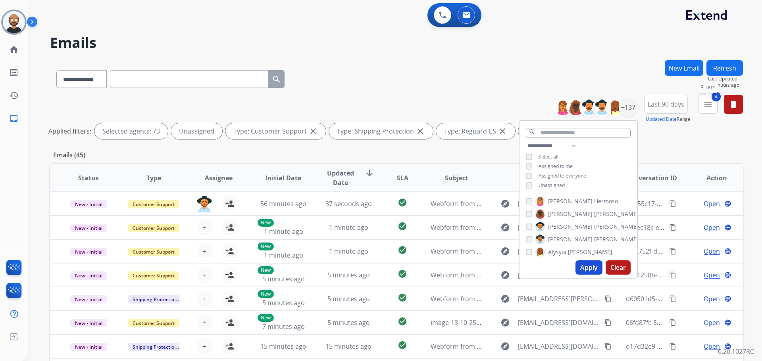
click at [707, 104] on mat-icon "menu" at bounding box center [708, 105] width 10 height 10
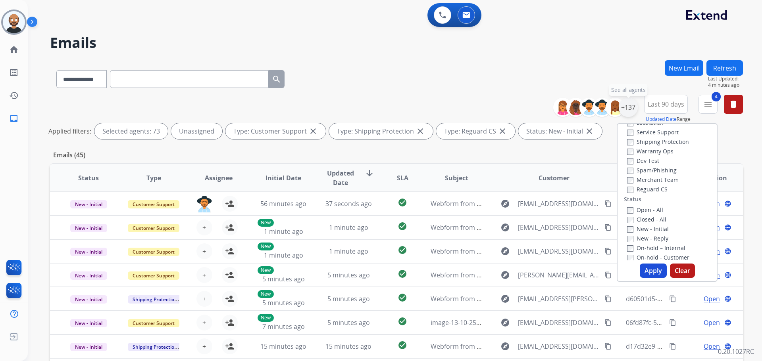
click at [630, 111] on div "+137" at bounding box center [627, 107] width 19 height 19
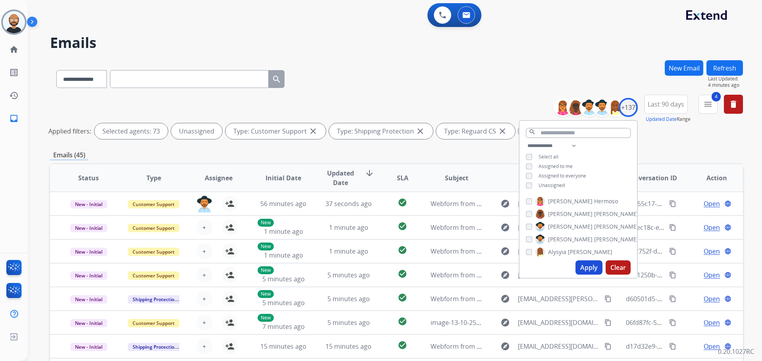
click at [586, 267] on button "Apply" at bounding box center [588, 268] width 27 height 14
click at [591, 266] on button "Apply" at bounding box center [588, 268] width 27 height 14
click at [531, 155] on div "Select all" at bounding box center [542, 157] width 33 height 6
click at [586, 267] on button "Apply" at bounding box center [588, 268] width 27 height 14
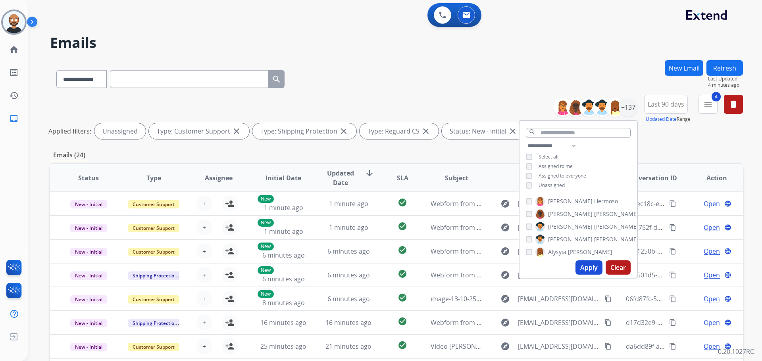
drag, startPoint x: 349, startPoint y: 151, endPoint x: 366, endPoint y: 170, distance: 25.3
click at [349, 152] on div "Emails (24)" at bounding box center [396, 155] width 693 height 10
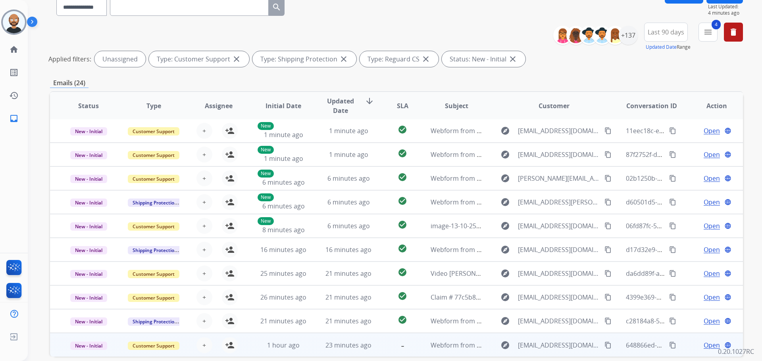
scroll to position [109, 0]
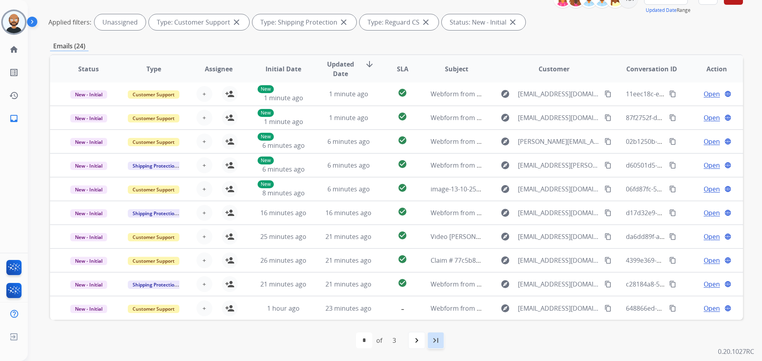
click at [432, 341] on mat-icon "last_page" at bounding box center [436, 341] width 10 height 10
select select "*"
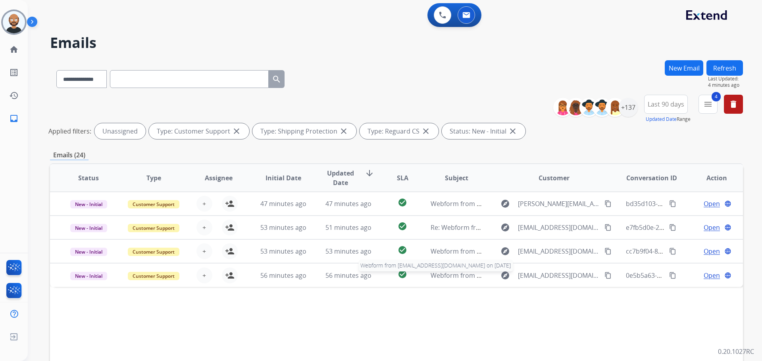
scroll to position [0, 0]
click at [628, 109] on div "+137" at bounding box center [627, 107] width 19 height 19
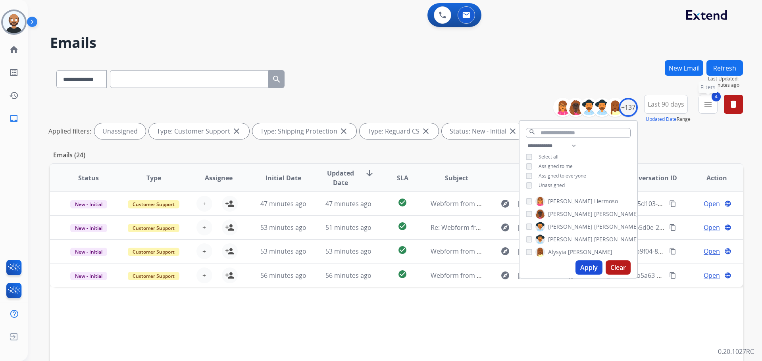
click at [704, 108] on mat-icon "menu" at bounding box center [708, 105] width 10 height 10
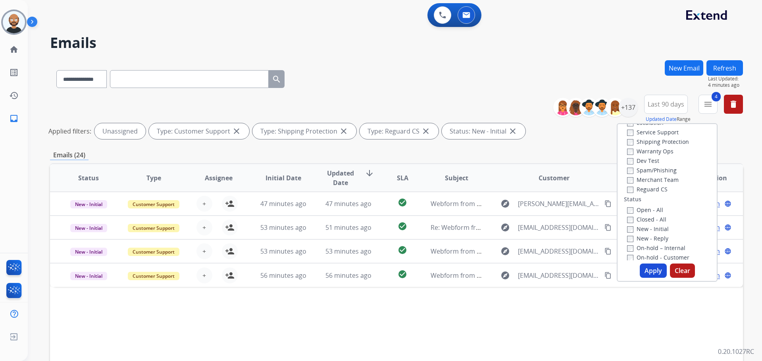
click at [645, 228] on label "New - Initial" at bounding box center [648, 229] width 42 height 8
click at [645, 239] on label "New - Reply" at bounding box center [647, 239] width 41 height 8
click at [648, 268] on button "Apply" at bounding box center [652, 271] width 27 height 14
